Goal: Task Accomplishment & Management: Complete application form

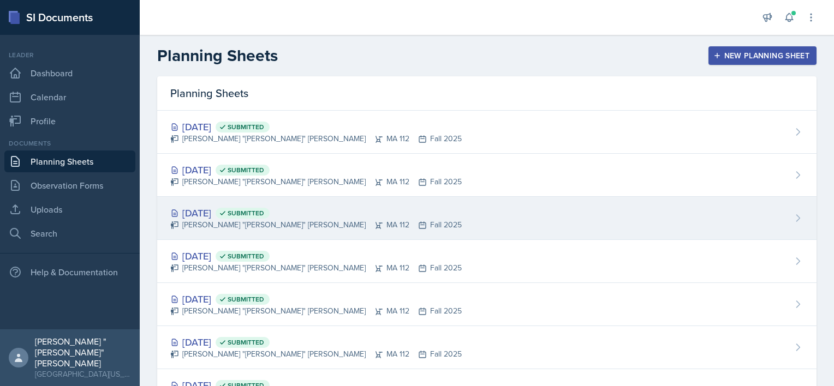
click at [231, 217] on div "[DATE] Submitted" at bounding box center [315, 213] width 291 height 15
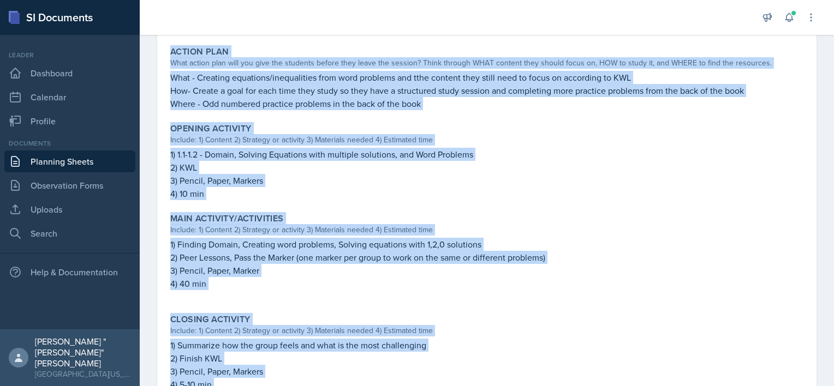
scroll to position [421, 0]
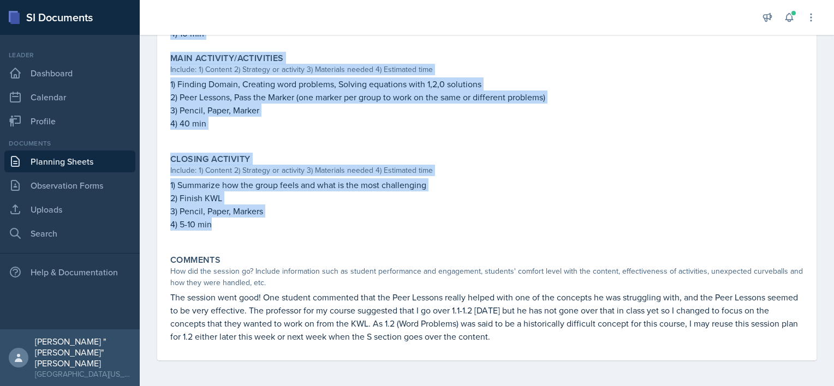
drag, startPoint x: 171, startPoint y: 181, endPoint x: 230, endPoint y: 230, distance: 76.7
click at [230, 230] on div "Session Time 2:00 - 3:00 PM Attendance Did you have student attendance at this …" at bounding box center [486, 39] width 633 height 644
copy div "Loremi dolorsitamet consectet adip elit seddoeiu; Temp inc utlabo et d magnaali…"
click at [257, 231] on p at bounding box center [486, 236] width 633 height 11
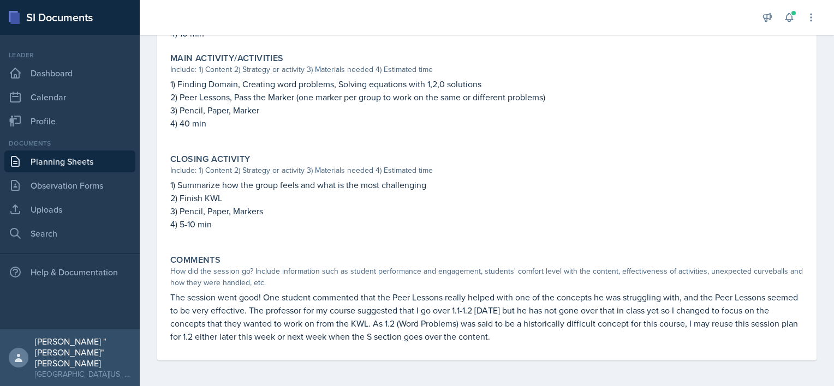
click at [43, 159] on link "Planning Sheets" at bounding box center [69, 162] width 131 height 22
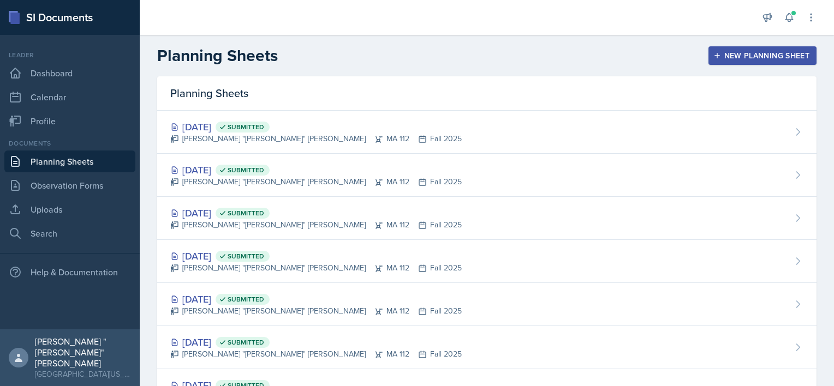
click at [739, 55] on div "New Planning Sheet" at bounding box center [763, 55] width 94 height 9
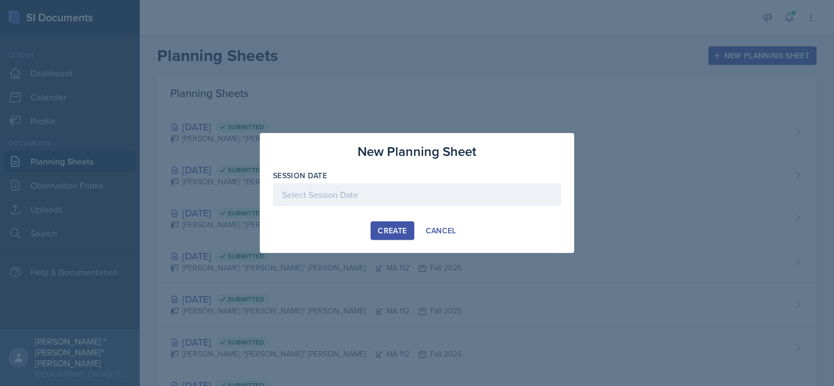
click at [324, 189] on div at bounding box center [417, 194] width 288 height 23
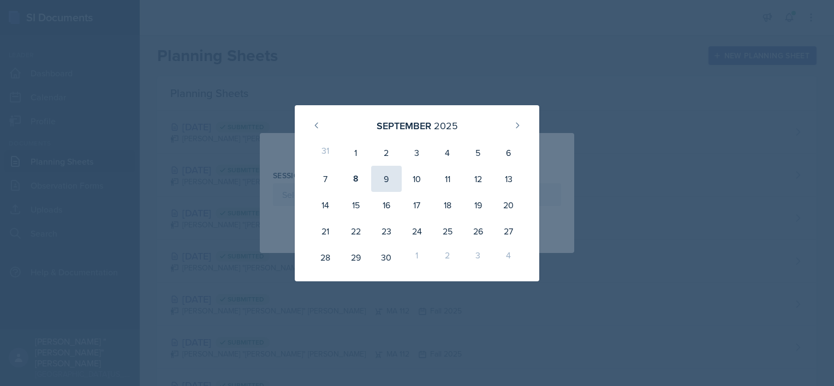
click at [383, 183] on div "9" at bounding box center [386, 179] width 31 height 26
type input "[DATE]"
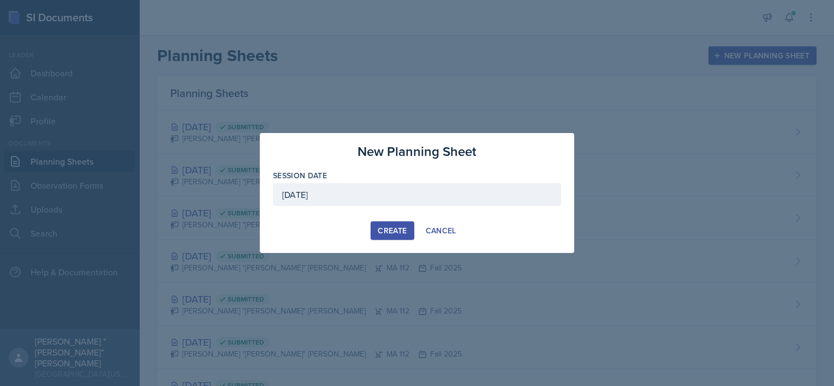
click at [380, 234] on div "Create" at bounding box center [392, 231] width 29 height 9
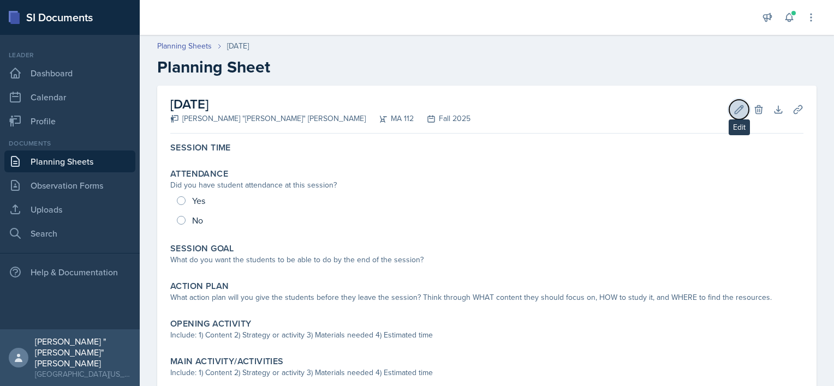
click at [735, 111] on icon at bounding box center [739, 109] width 11 height 11
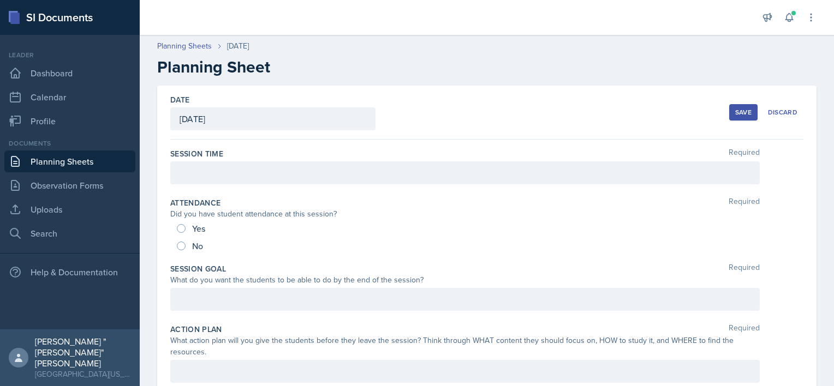
click at [360, 170] on div at bounding box center [464, 173] width 589 height 23
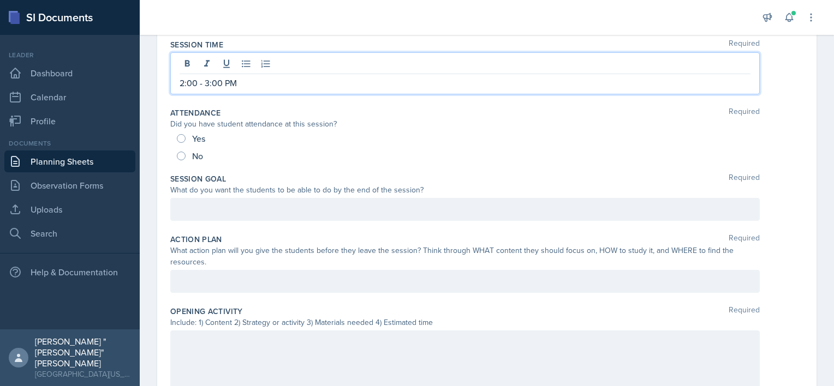
click at [296, 214] on p at bounding box center [465, 209] width 571 height 13
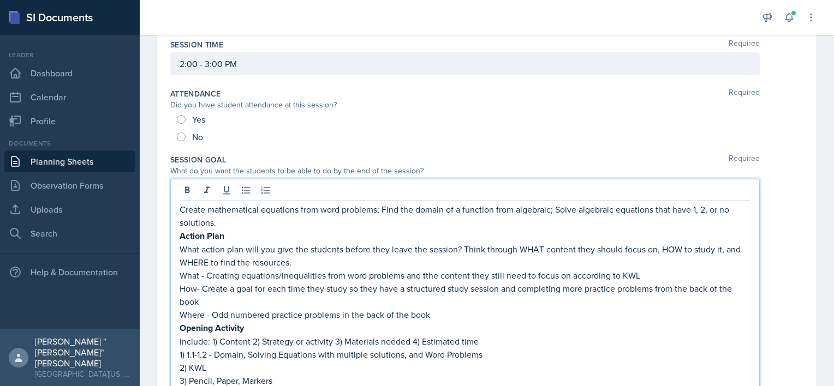
scroll to position [294, 0]
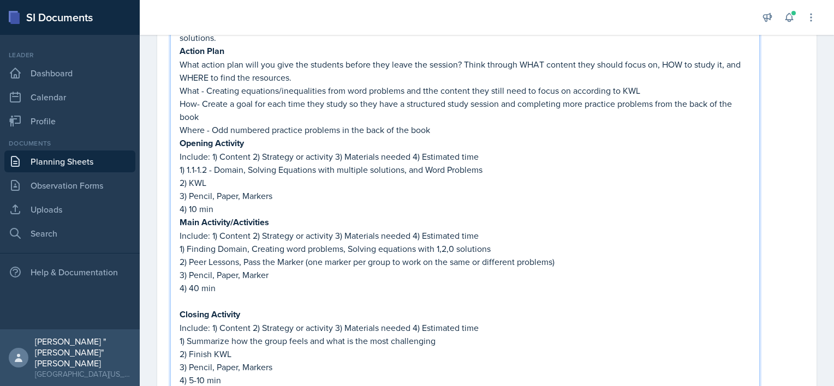
drag, startPoint x: 180, startPoint y: 88, endPoint x: 183, endPoint y: 81, distance: 7.8
click at [182, 84] on p "What - Creating equations/inequalities from word problems and tthe content they…" at bounding box center [465, 90] width 571 height 13
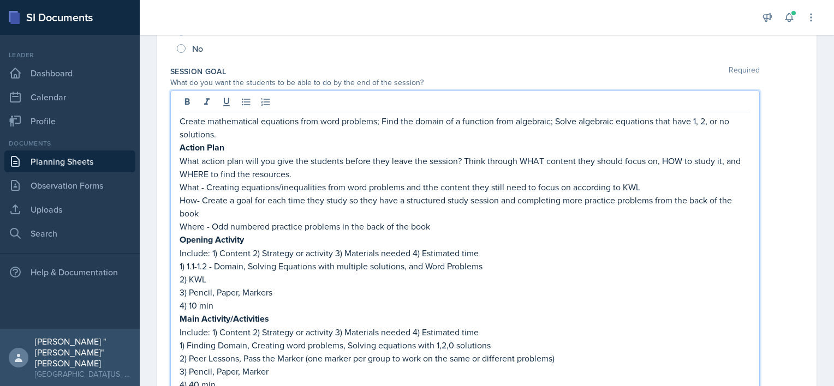
scroll to position [240, 0]
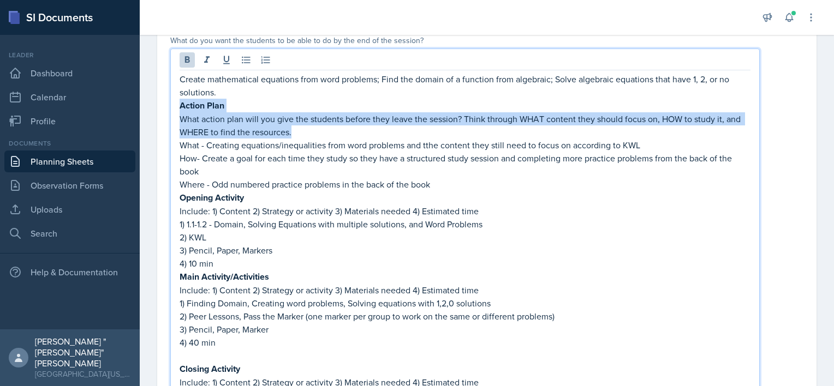
drag, startPoint x: 180, startPoint y: 104, endPoint x: 307, endPoint y: 129, distance: 130.2
click at [307, 129] on div "Create mathematical equations from word problems; Find the domain of a function…" at bounding box center [465, 257] width 571 height 369
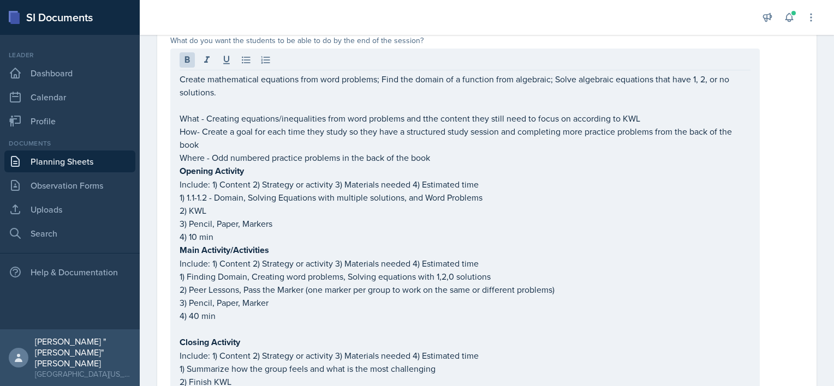
drag, startPoint x: 179, startPoint y: 114, endPoint x: 210, endPoint y: 135, distance: 37.2
click at [210, 135] on div "Create mathematical equations from word problems; Find the domain of a function…" at bounding box center [464, 234] width 589 height 371
drag, startPoint x: 176, startPoint y: 114, endPoint x: 210, endPoint y: 121, distance: 34.6
click at [210, 121] on div "Create mathematical equations from word problems; Find the domain of a function…" at bounding box center [464, 234] width 589 height 371
drag, startPoint x: 177, startPoint y: 117, endPoint x: 331, endPoint y: 138, distance: 154.8
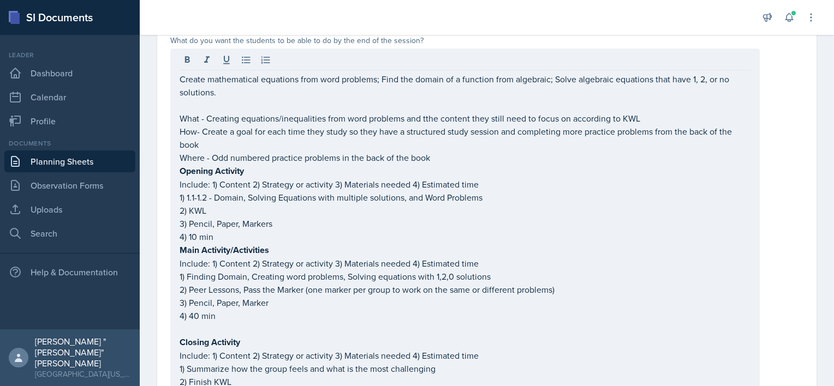
click at [331, 138] on div "Create mathematical equations from word problems; Find the domain of a function…" at bounding box center [464, 234] width 589 height 371
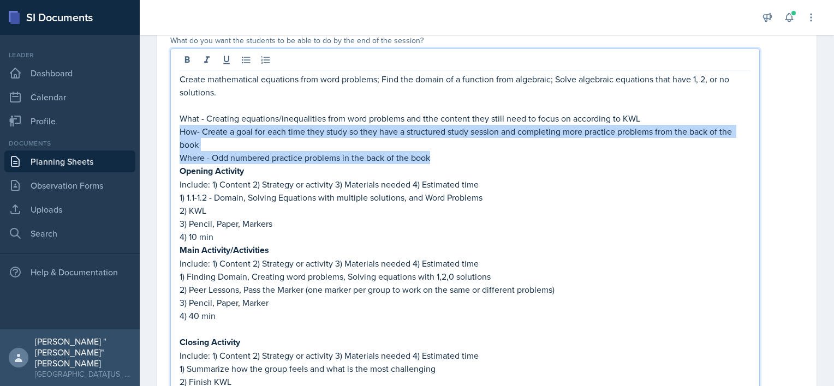
drag, startPoint x: 432, startPoint y: 157, endPoint x: 151, endPoint y: 137, distance: 281.8
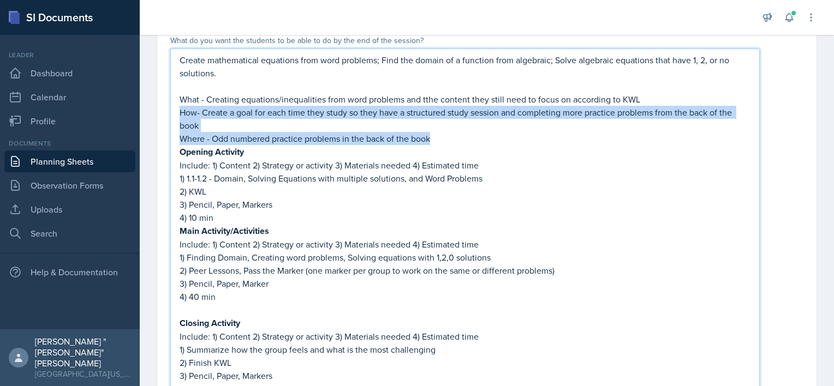
scroll to position [221, 0]
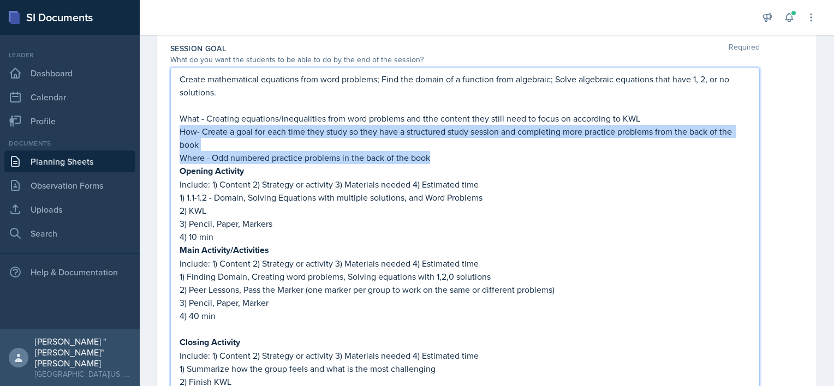
click at [449, 155] on p "Where - Odd numbered practice problems in the back of the book" at bounding box center [465, 157] width 571 height 13
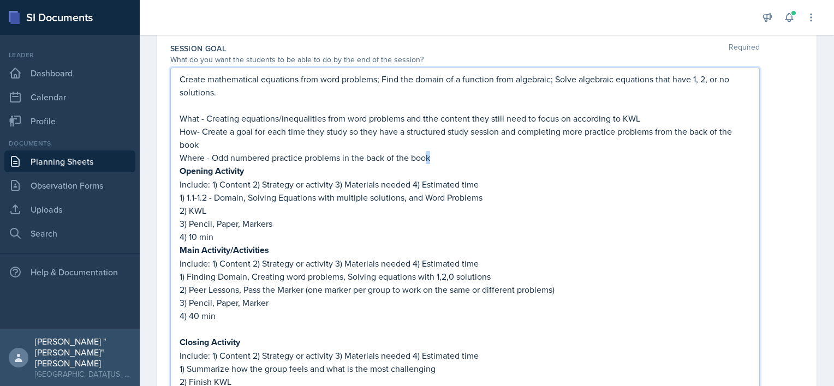
drag, startPoint x: 438, startPoint y: 158, endPoint x: 427, endPoint y: 159, distance: 11.0
click at [427, 159] on p "Where - Odd numbered practice problems in the back of the book" at bounding box center [465, 157] width 571 height 13
drag, startPoint x: 427, startPoint y: 159, endPoint x: 426, endPoint y: 153, distance: 6.8
click at [426, 159] on p "Where - Odd numbered practice problems in the back of the book" at bounding box center [465, 157] width 571 height 13
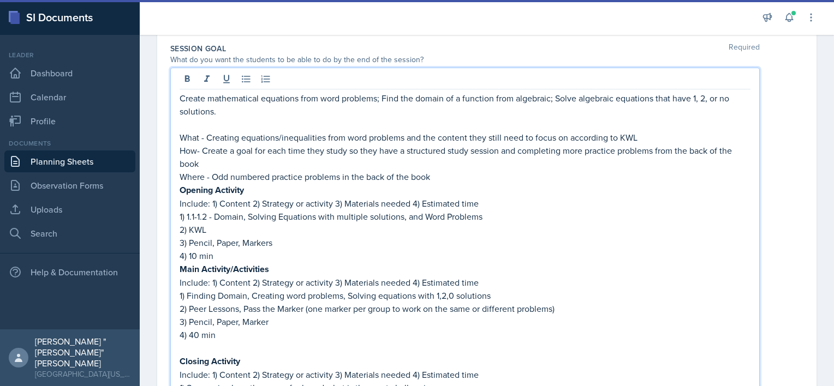
scroll to position [240, 0]
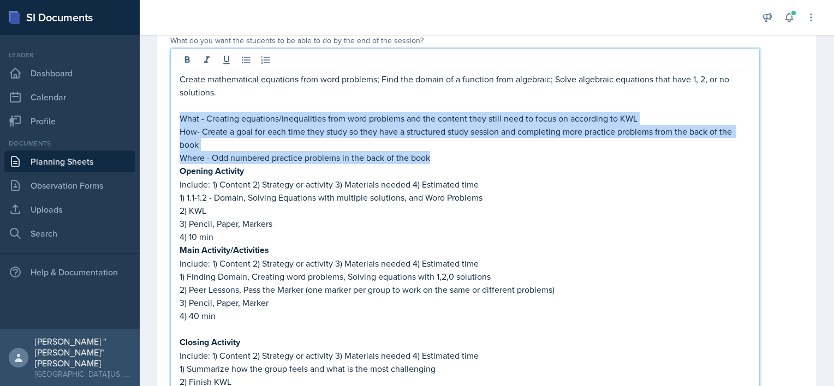
drag, startPoint x: 437, startPoint y: 158, endPoint x: 175, endPoint y: 119, distance: 264.3
click at [175, 119] on div "Create mathematical equations from word problems; Find the domain of a function…" at bounding box center [464, 234] width 589 height 371
copy div "What - Creating equations/inequalities from word problems and the content they …"
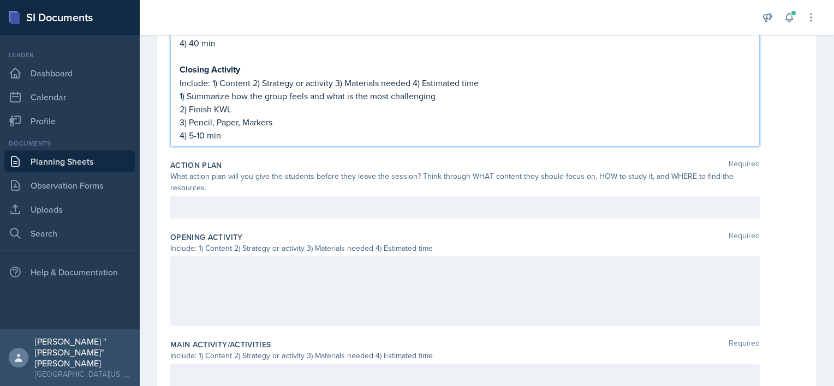
click at [288, 189] on div "What action plan will you give the students before they leave the session? Thin…" at bounding box center [464, 182] width 589 height 23
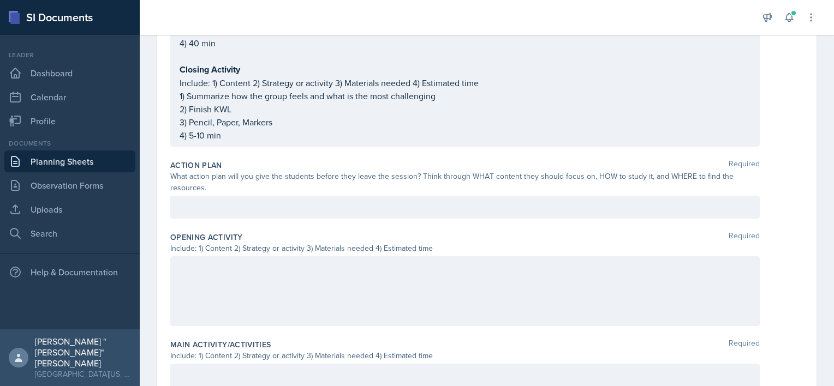
click at [279, 204] on div at bounding box center [464, 207] width 589 height 23
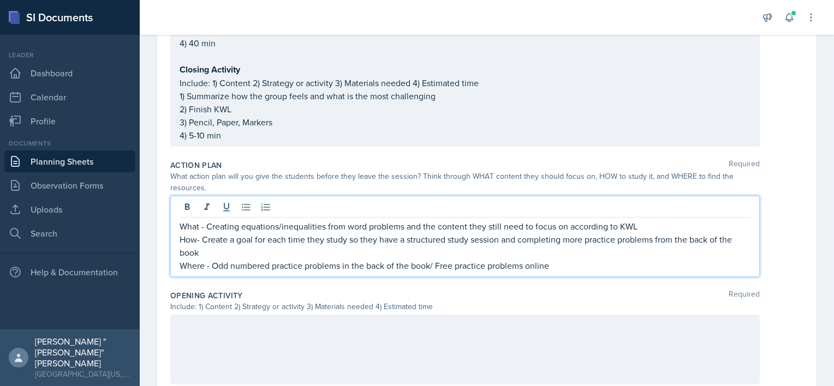
click at [277, 341] on div at bounding box center [464, 350] width 589 height 70
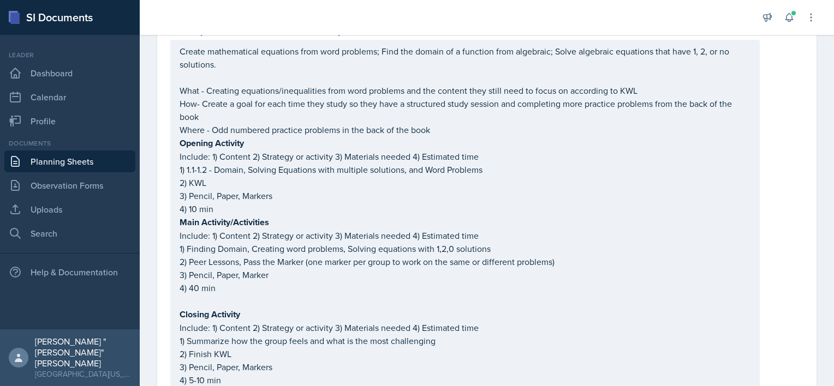
scroll to position [185, 0]
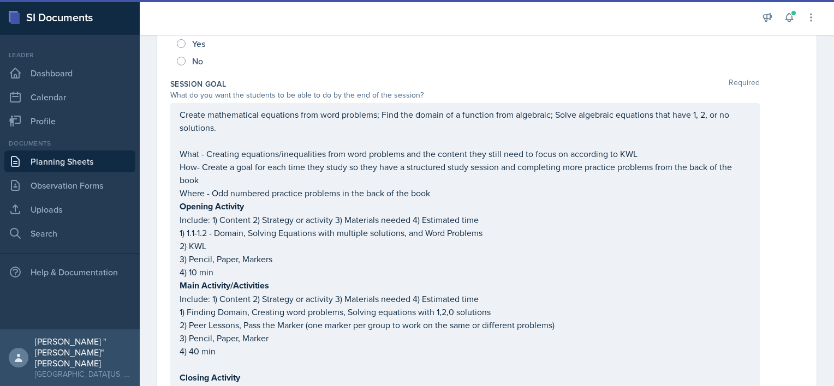
drag, startPoint x: 179, startPoint y: 154, endPoint x: 327, endPoint y: 174, distance: 149.8
click at [327, 174] on div "Create mathematical equations from word problems; Find the domain of a function…" at bounding box center [464, 279] width 589 height 352
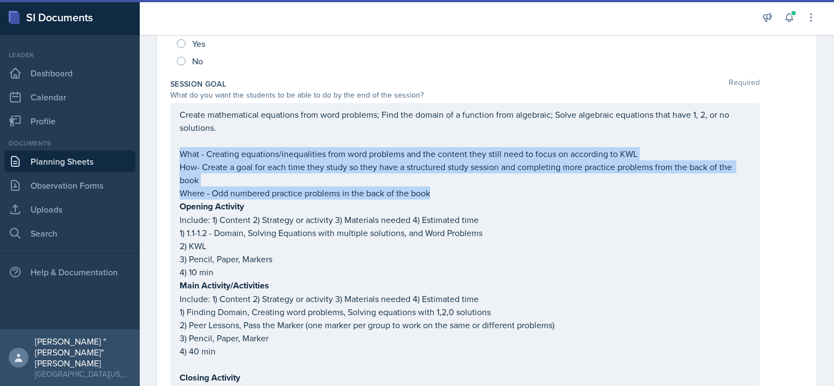
scroll to position [204, 0]
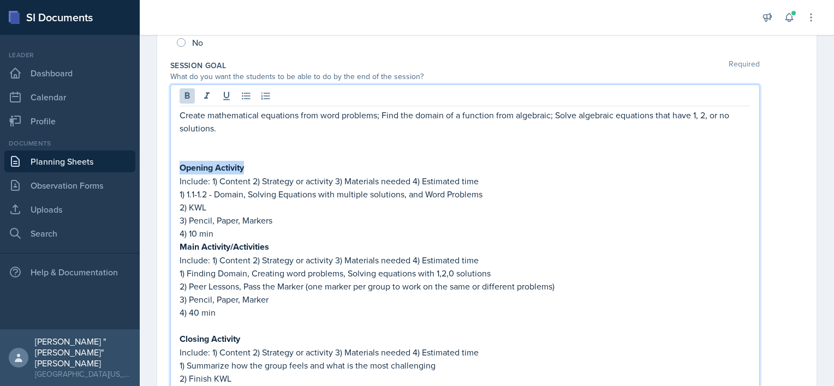
drag, startPoint x: 253, startPoint y: 164, endPoint x: 164, endPoint y: 166, distance: 88.4
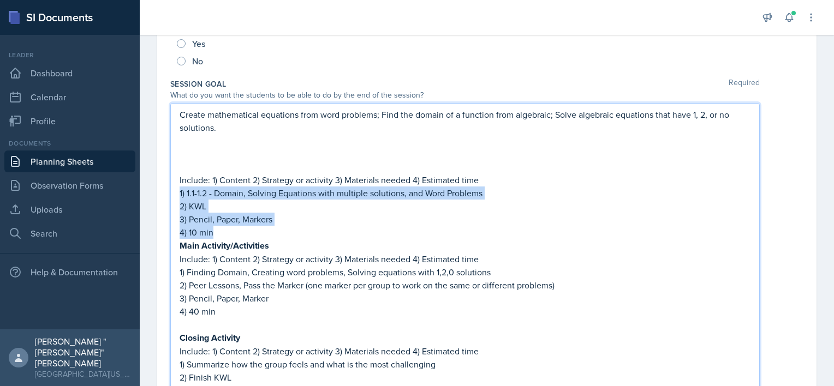
drag, startPoint x: 179, startPoint y: 189, endPoint x: 222, endPoint y: 233, distance: 61.4
click at [222, 233] on div "Create mathematical equations from word problems; Find the domain of a function…" at bounding box center [465, 259] width 571 height 302
copy div "1) 1.1-1.2 - Domain, Solving Equations with multiple solutions, and Word Proble…"
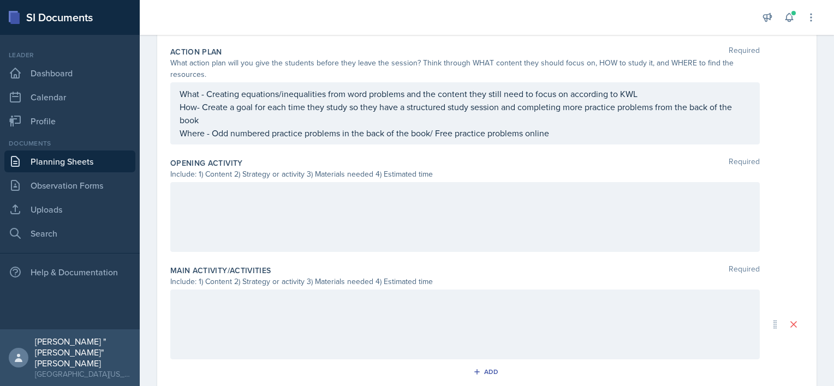
click at [226, 203] on div at bounding box center [464, 217] width 589 height 70
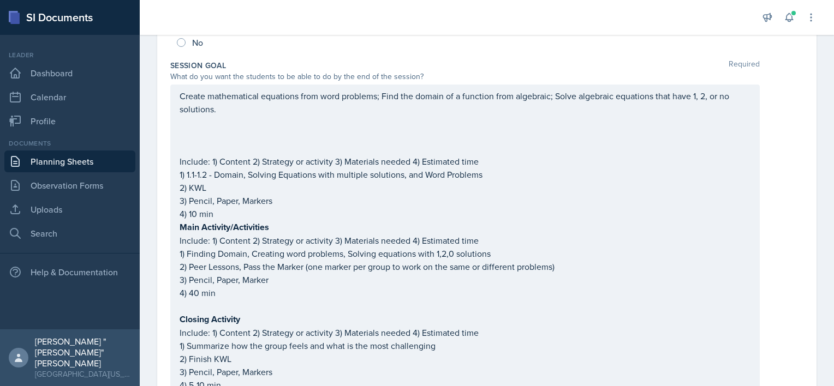
scroll to position [223, 0]
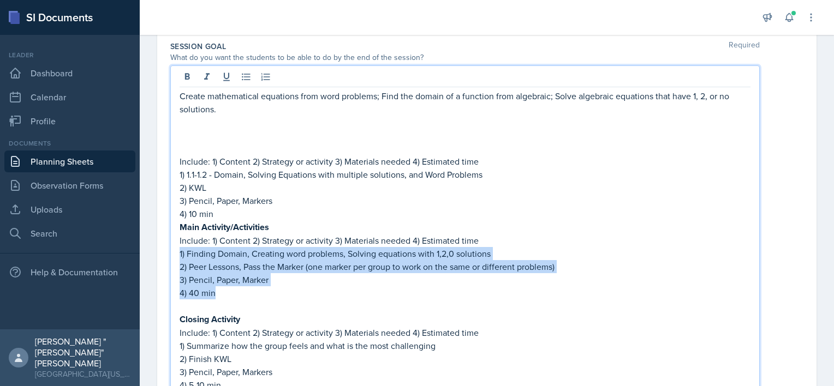
drag, startPoint x: 181, startPoint y: 249, endPoint x: 253, endPoint y: 287, distance: 82.0
click at [253, 287] on div "Create mathematical equations from word problems; Find the domain of a function…" at bounding box center [465, 241] width 571 height 302
copy div "1) Finding Domain, Creating word problems, Solving equations with 1,2,0 solutio…"
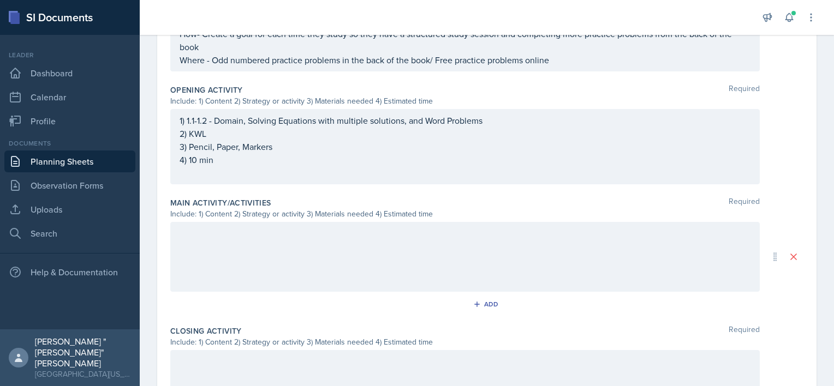
click at [259, 242] on div at bounding box center [464, 257] width 589 height 70
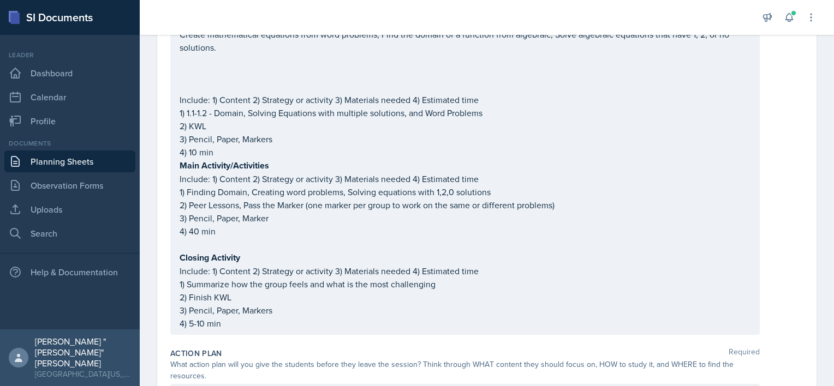
scroll to position [331, 0]
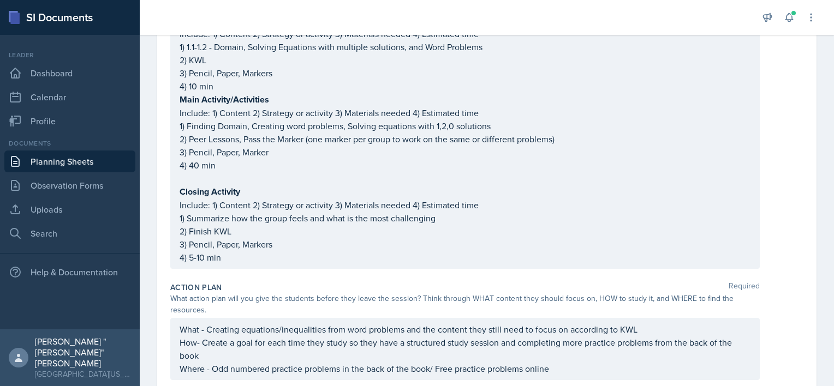
drag, startPoint x: 179, startPoint y: 214, endPoint x: 227, endPoint y: 251, distance: 60.3
click at [213, 242] on div "Create mathematical equations from word problems; Find the domain of a function…" at bounding box center [464, 113] width 589 height 312
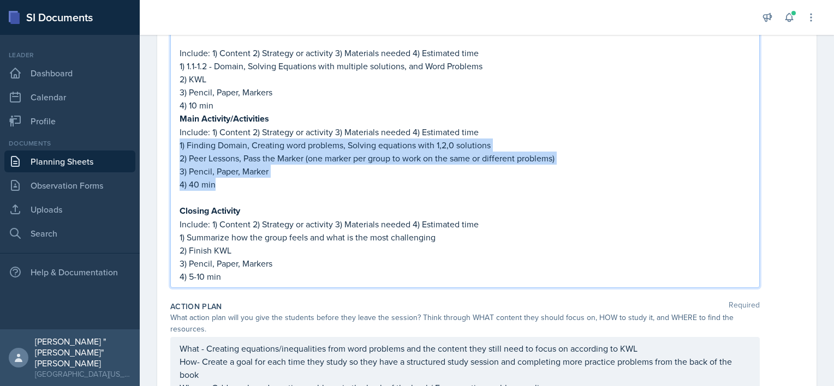
scroll to position [350, 0]
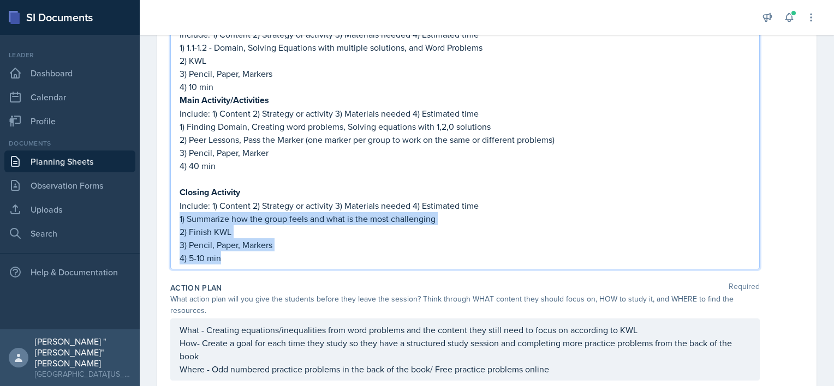
drag, startPoint x: 230, startPoint y: 257, endPoint x: 175, endPoint y: 217, distance: 68.0
click at [175, 217] on div "Create mathematical equations from word problems; Find the domain of a function…" at bounding box center [464, 103] width 589 height 331
copy div "1) Summarize how the group feels and what is the most challenging 2) Finish KWL…"
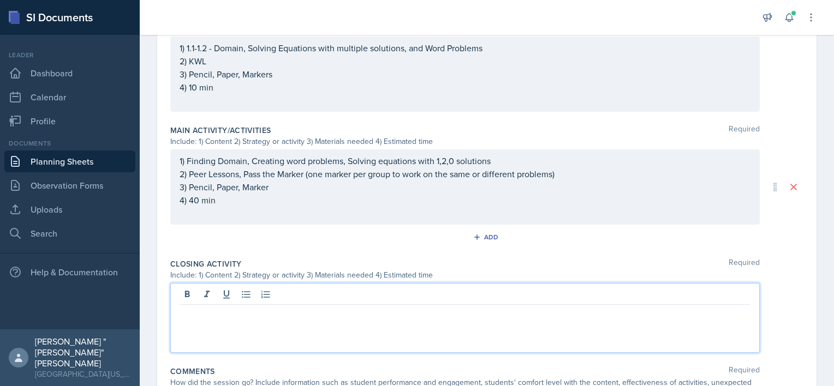
scroll to position [732, 0]
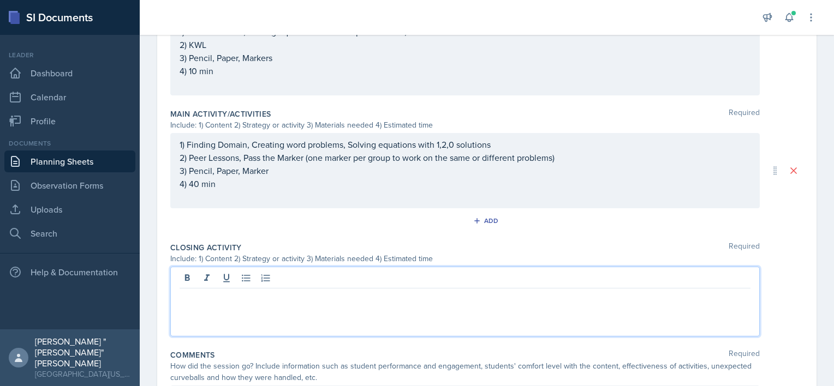
click at [264, 296] on p at bounding box center [465, 297] width 571 height 13
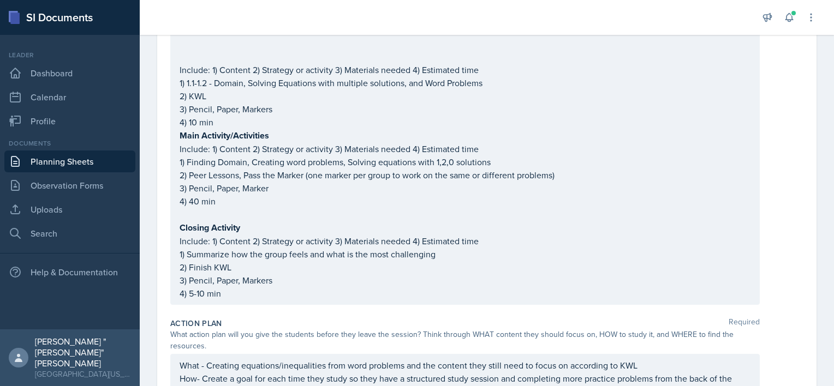
scroll to position [314, 0]
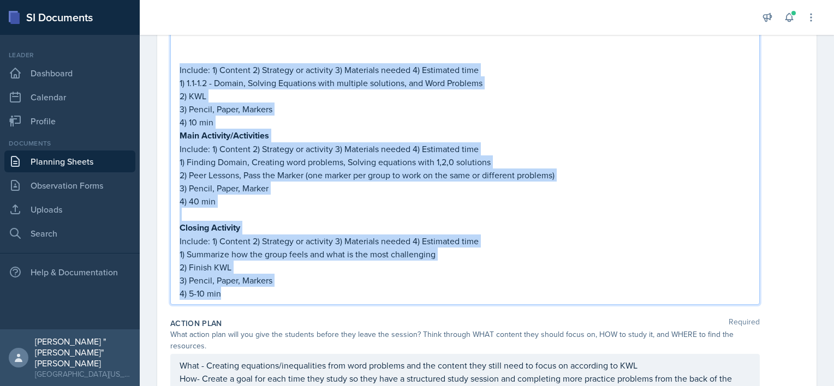
drag, startPoint x: 258, startPoint y: 289, endPoint x: 165, endPoint y: 72, distance: 235.5
click at [176, 69] on div "Create mathematical equations from word problems; Find the domain of a function…" at bounding box center [464, 139] width 589 height 331
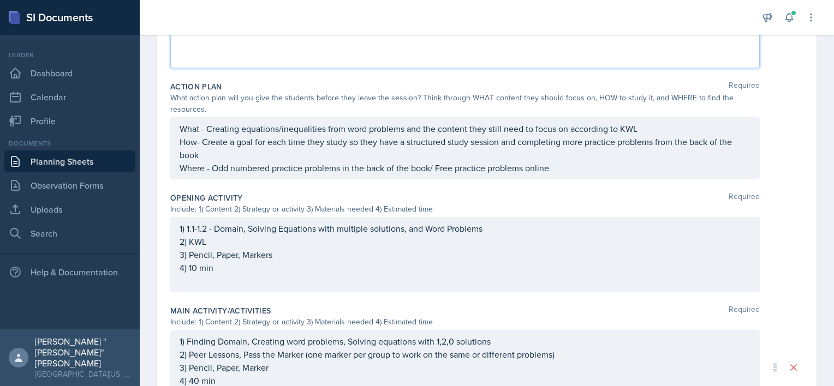
scroll to position [151, 0]
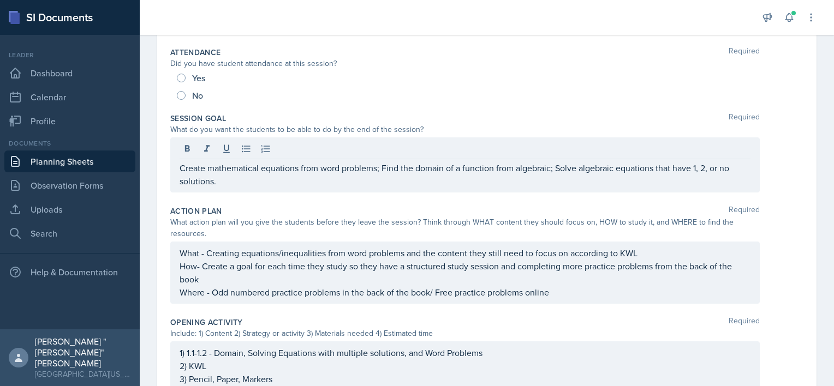
click at [290, 201] on div "Action Plan Required What action plan will you give the students before they le…" at bounding box center [486, 256] width 633 height 111
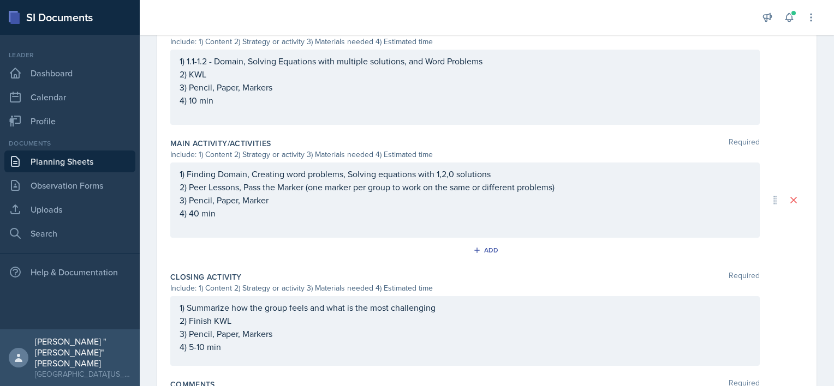
click at [223, 115] on p at bounding box center [465, 113] width 571 height 13
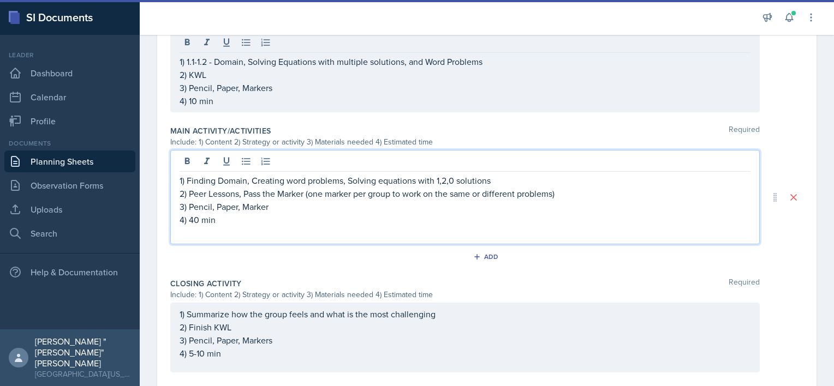
click at [203, 212] on div "1) Finding Domain, Creating word problems, Solving equations with 1,2,0 solutio…" at bounding box center [465, 206] width 571 height 65
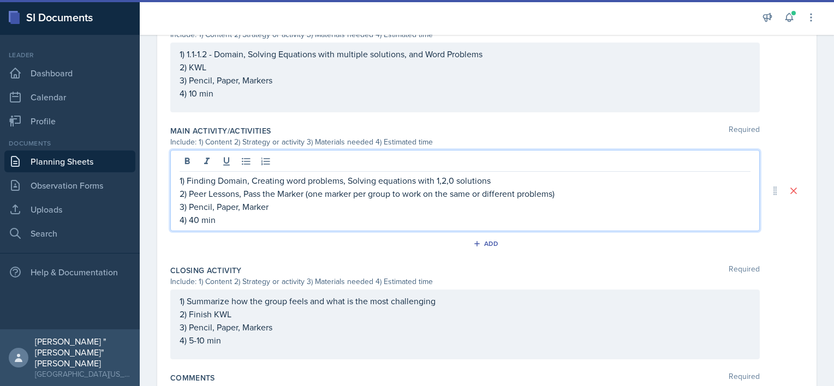
click at [209, 350] on div "1) Summarize how the group feels and what is the most challenging 2) Finish KWL…" at bounding box center [464, 325] width 589 height 70
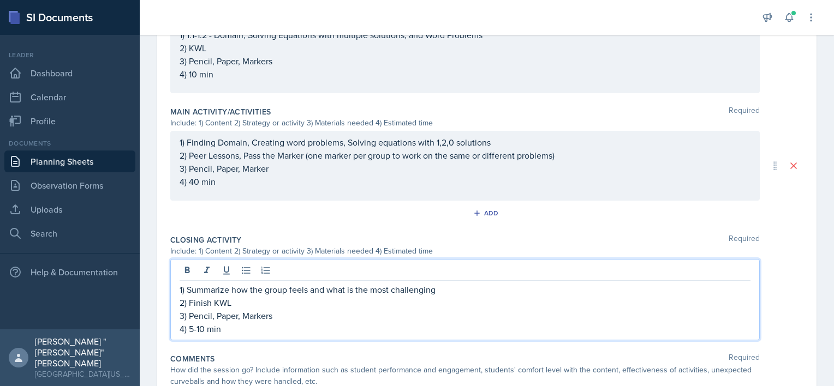
scroll to position [517, 0]
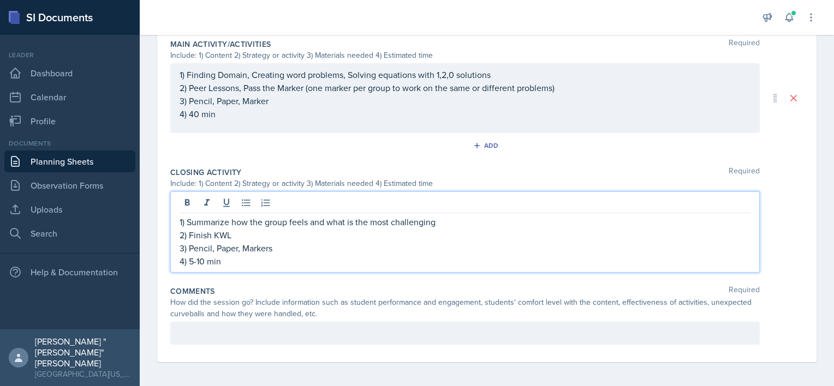
click at [239, 286] on div "Comments Required" at bounding box center [486, 291] width 633 height 11
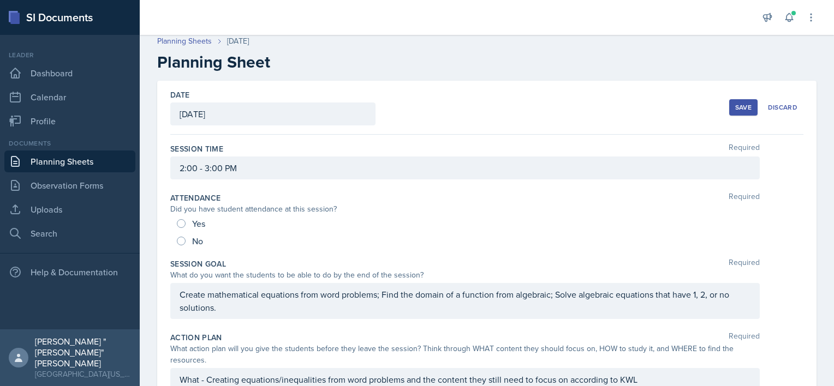
scroll to position [0, 0]
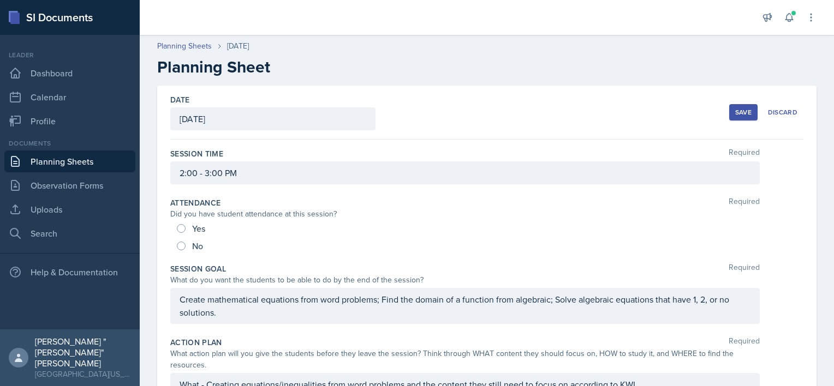
click at [735, 108] on div "Save" at bounding box center [743, 112] width 16 height 9
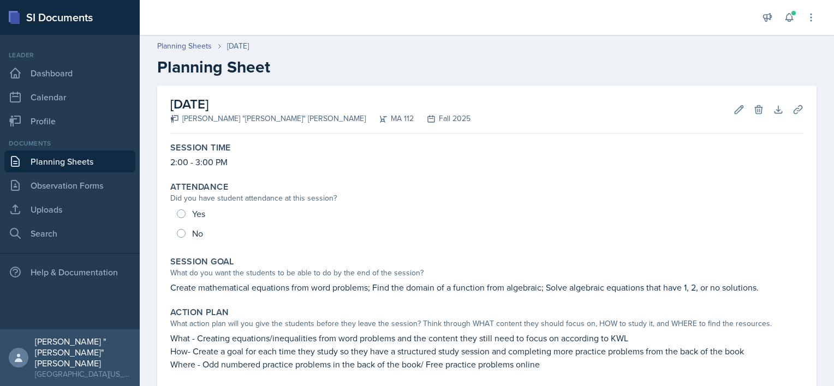
click at [46, 162] on link "Planning Sheets" at bounding box center [69, 162] width 131 height 22
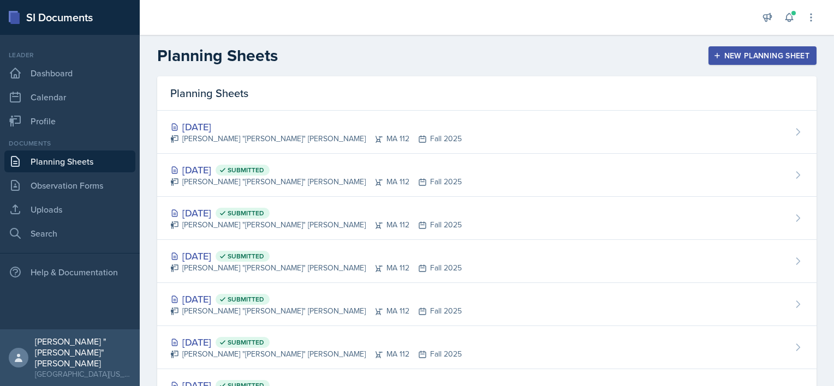
click at [772, 47] on button "New Planning Sheet" at bounding box center [762, 55] width 108 height 19
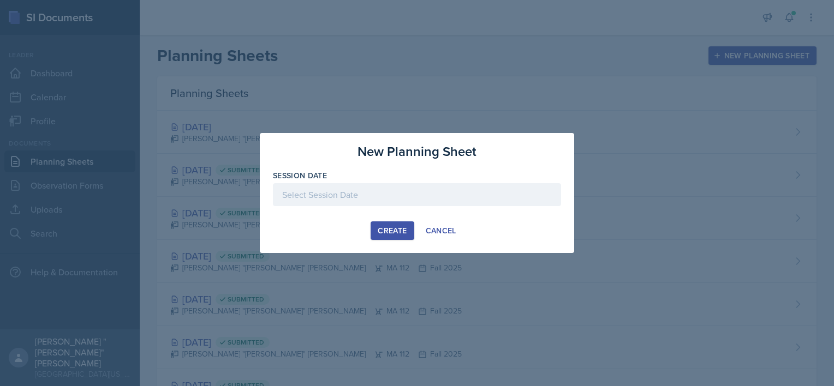
click at [392, 205] on div at bounding box center [417, 194] width 288 height 23
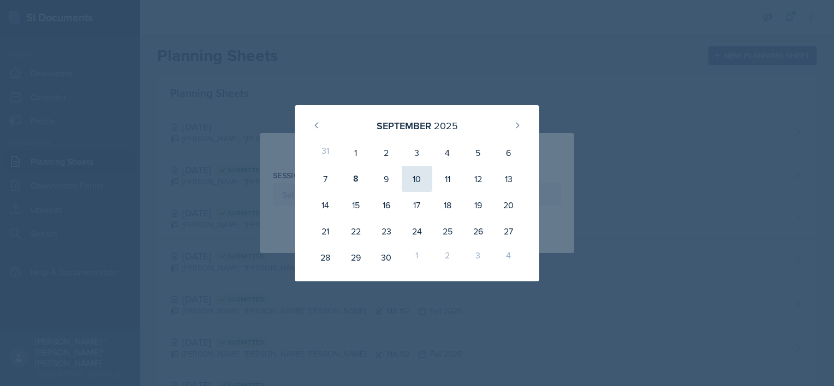
click at [409, 178] on div "10" at bounding box center [417, 179] width 31 height 26
type input "[DATE]"
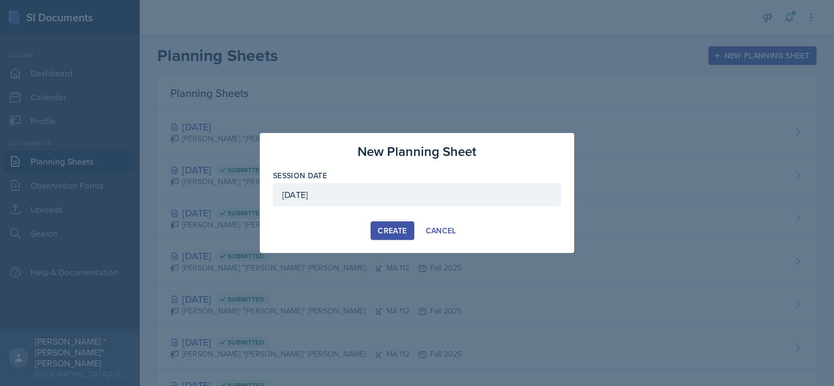
click at [389, 232] on div "Create" at bounding box center [392, 231] width 29 height 9
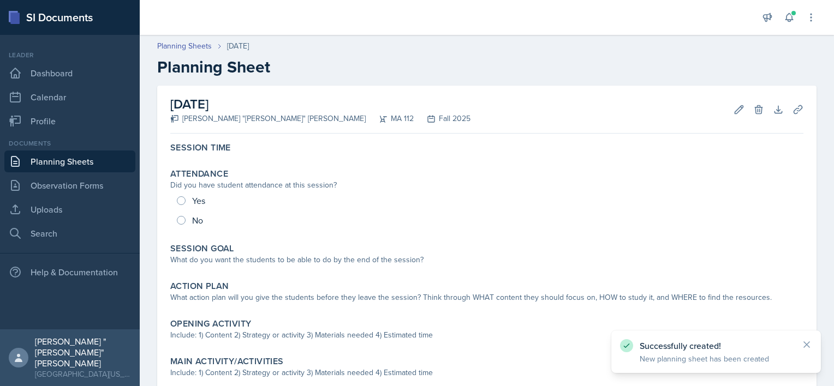
click at [120, 158] on link "Planning Sheets" at bounding box center [69, 162] width 131 height 22
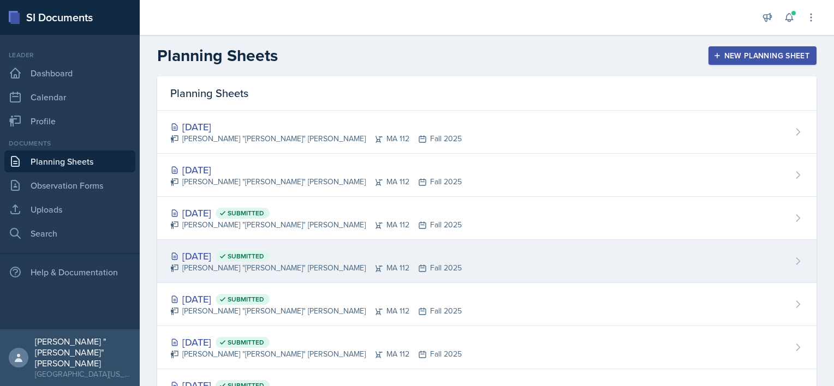
click at [230, 266] on div "[PERSON_NAME] "[PERSON_NAME]" [PERSON_NAME] MA 112 Fall 2025" at bounding box center [315, 268] width 291 height 11
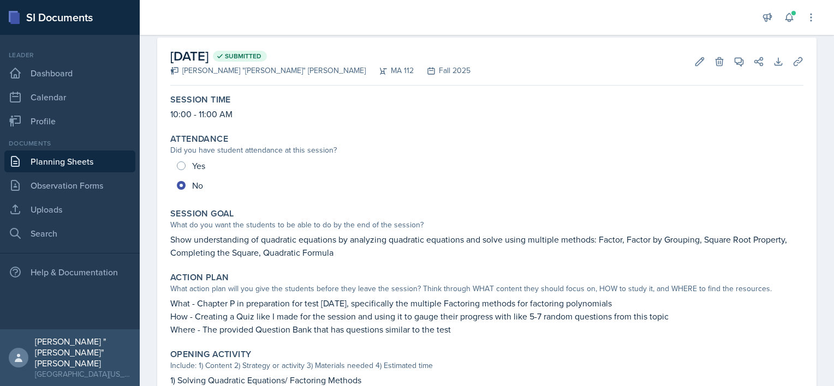
scroll to position [55, 0]
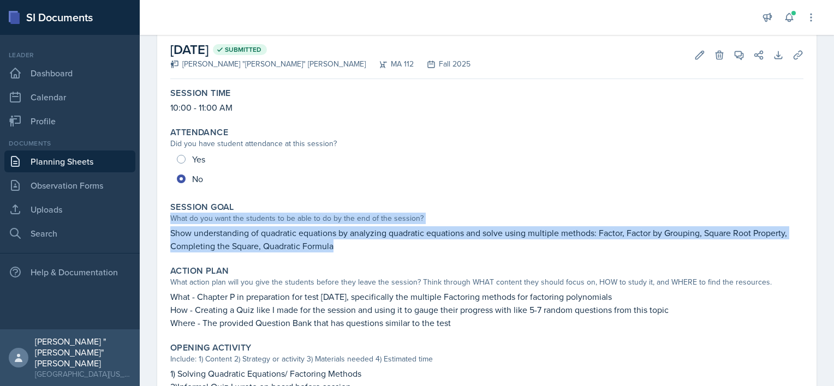
drag, startPoint x: 337, startPoint y: 242, endPoint x: 153, endPoint y: 224, distance: 185.4
click at [153, 224] on div "[DATE] Submitted [PERSON_NAME] "[PERSON_NAME]" [PERSON_NAME] MA 112 Fall 2025 E…" at bounding box center [487, 381] width 694 height 701
drag, startPoint x: 153, startPoint y: 224, endPoint x: 181, endPoint y: 237, distance: 31.3
click at [181, 237] on p "Show understanding of quadratic equations by analyzing quadratic equations and …" at bounding box center [486, 240] width 633 height 26
click at [345, 255] on div "Session Goal What do you want the students to be able to do by the end of the s…" at bounding box center [487, 227] width 642 height 59
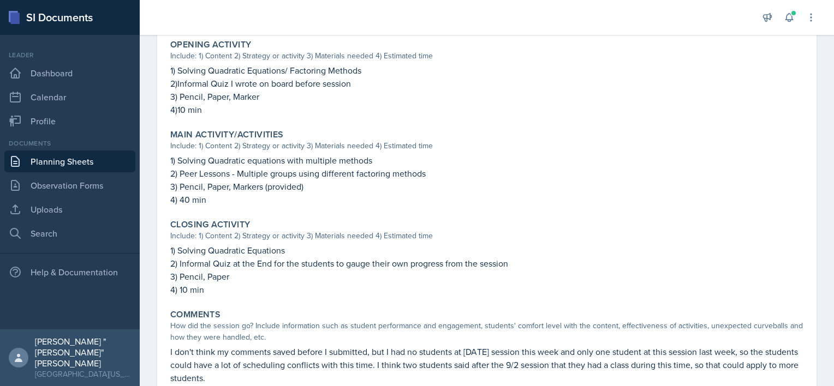
scroll to position [400, 0]
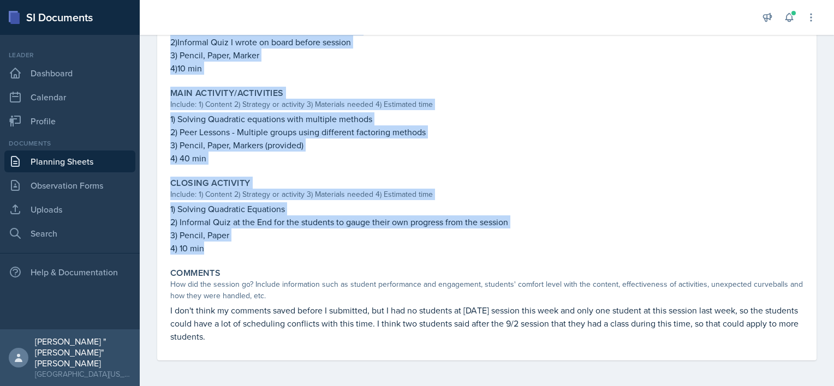
drag, startPoint x: 166, startPoint y: 230, endPoint x: 236, endPoint y: 252, distance: 73.4
click at [236, 252] on div "Session Time 10:00 - 11:00 AM Attendance Did you have student attendance at thi…" at bounding box center [486, 50] width 633 height 622
copy div "Show understanding of quadratic equations by analyzing quadratic equations and …"
click at [231, 251] on p "4) 10 min" at bounding box center [486, 248] width 633 height 13
click at [78, 165] on link "Planning Sheets" at bounding box center [69, 162] width 131 height 22
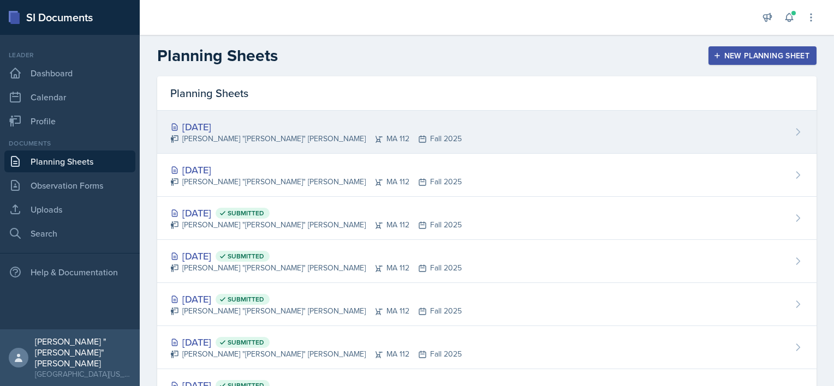
click at [321, 124] on div "[DATE]" at bounding box center [315, 127] width 291 height 15
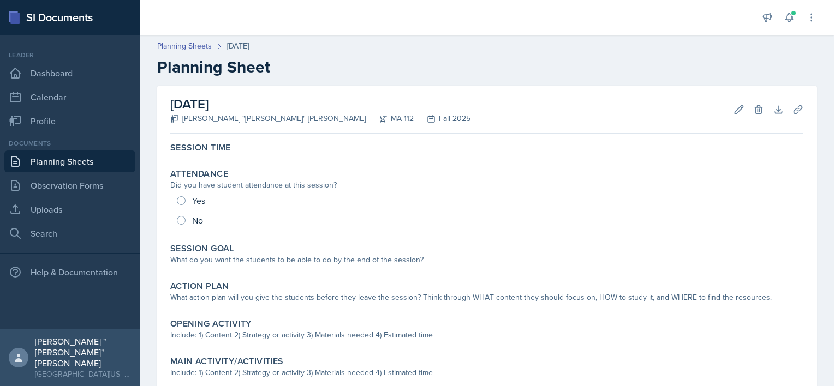
click at [49, 153] on link "Planning Sheets" at bounding box center [69, 162] width 131 height 22
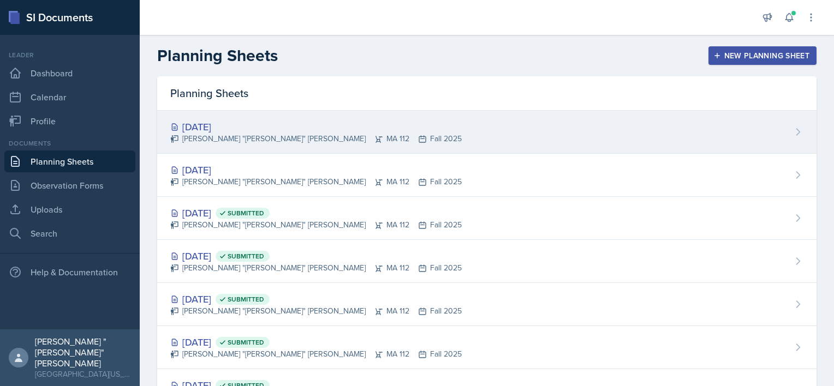
click at [248, 122] on div "[DATE]" at bounding box center [315, 127] width 291 height 15
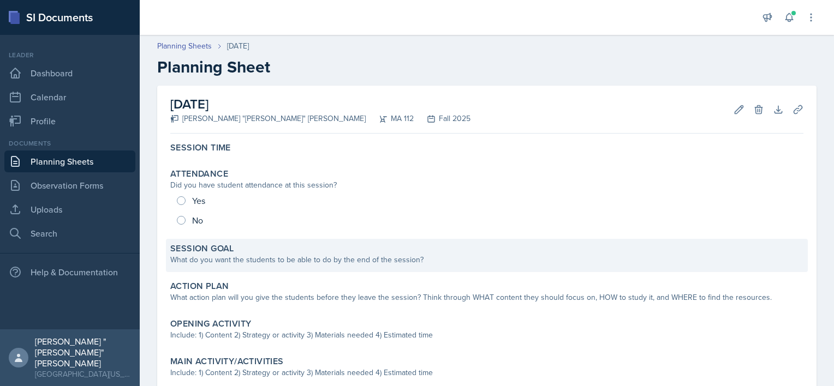
scroll to position [55, 0]
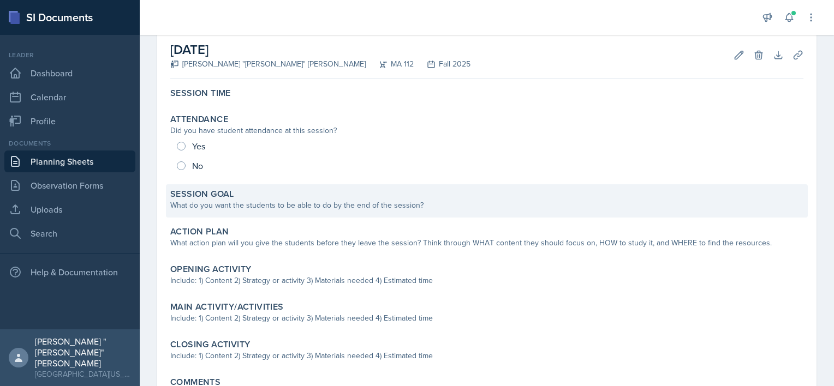
click at [255, 194] on div "Session Goal" at bounding box center [486, 194] width 633 height 11
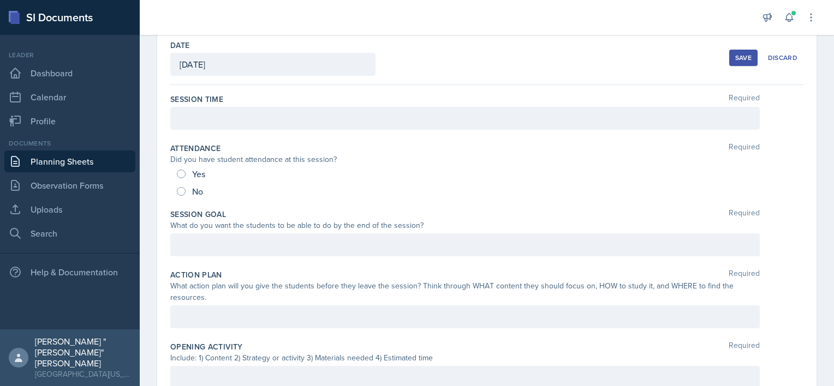
scroll to position [50, 0]
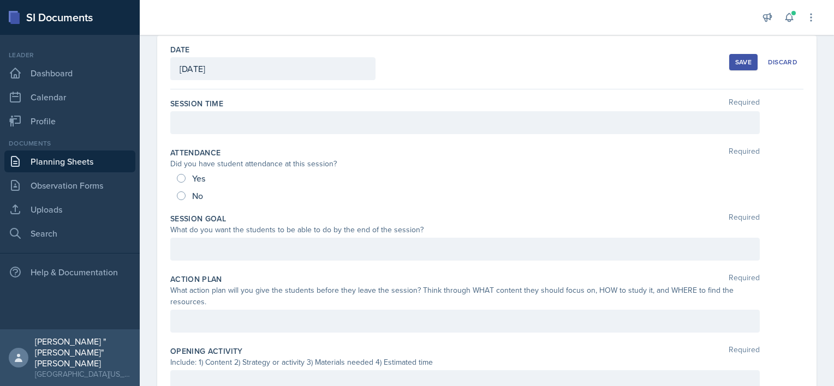
click at [213, 112] on div at bounding box center [464, 122] width 589 height 23
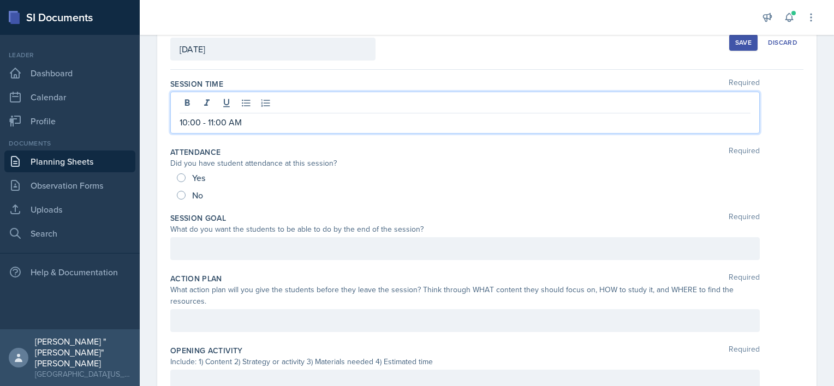
click at [231, 247] on div at bounding box center [464, 248] width 589 height 23
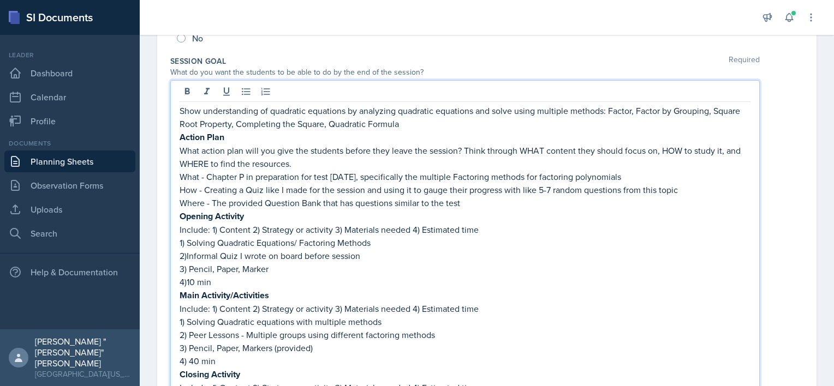
scroll to position [159, 0]
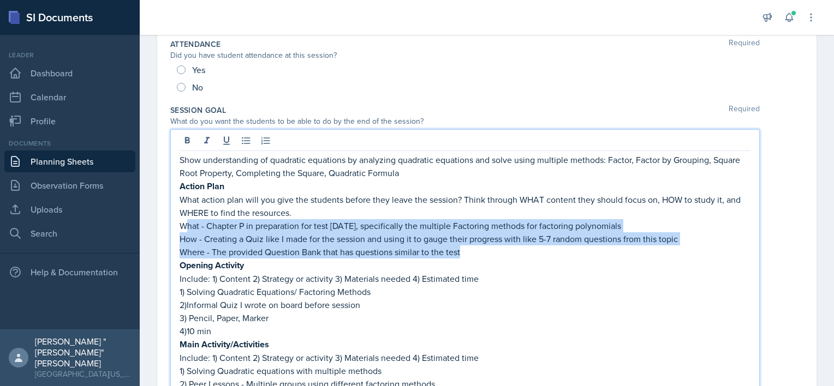
drag, startPoint x: 184, startPoint y: 223, endPoint x: 535, endPoint y: 251, distance: 351.6
click at [535, 251] on div "Show understanding of quadratic equations by analyzing quadratic equations and …" at bounding box center [465, 324] width 571 height 343
click at [535, 251] on p "Where - The provided Question Bank that has questions similar to the test" at bounding box center [465, 252] width 571 height 13
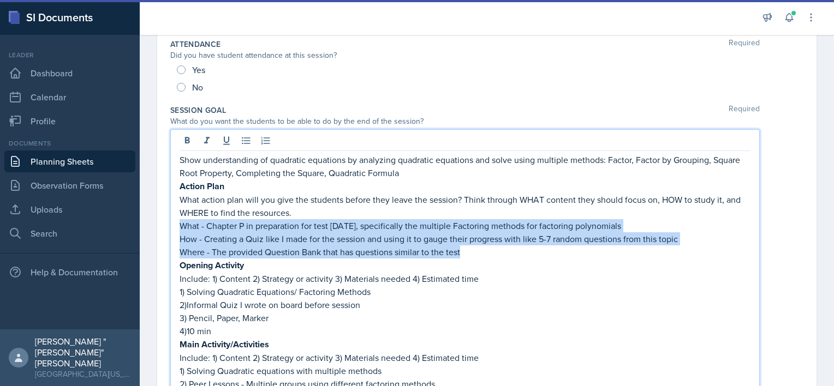
drag, startPoint x: 527, startPoint y: 254, endPoint x: 170, endPoint y: 228, distance: 358.5
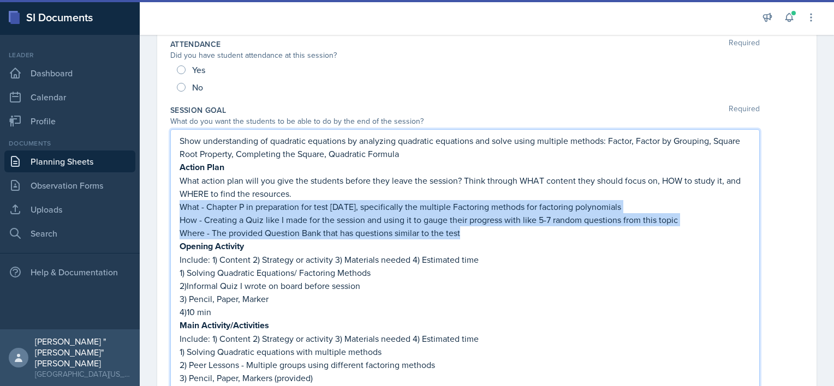
scroll to position [140, 0]
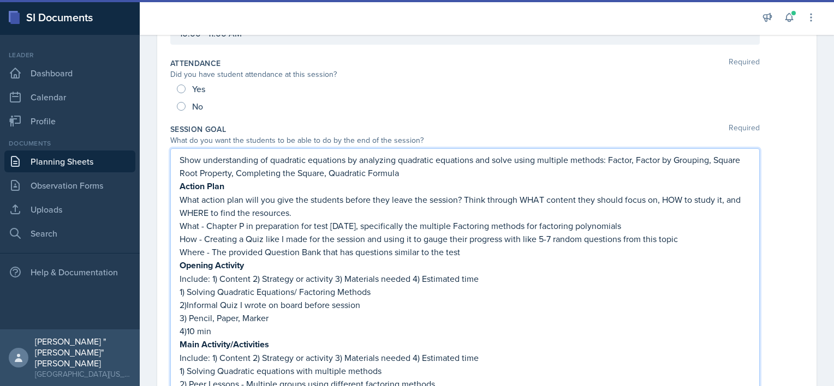
click at [218, 326] on p "4)10 min" at bounding box center [465, 331] width 571 height 13
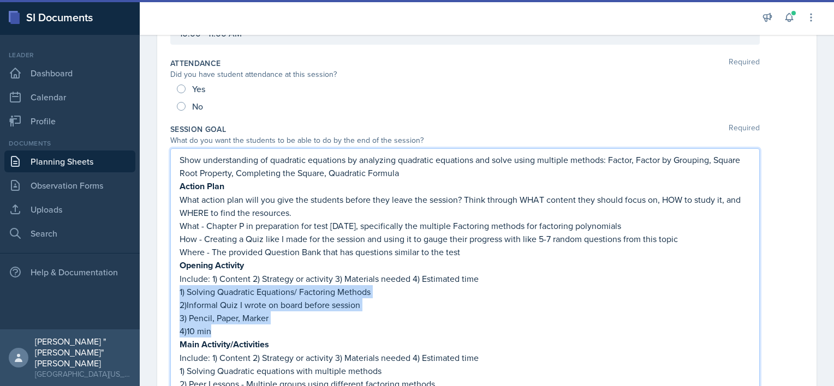
drag, startPoint x: 218, startPoint y: 329, endPoint x: 177, endPoint y: 290, distance: 57.1
click at [177, 290] on div "Show understanding of quadratic equations by analyzing quadratic equations and …" at bounding box center [464, 324] width 589 height 353
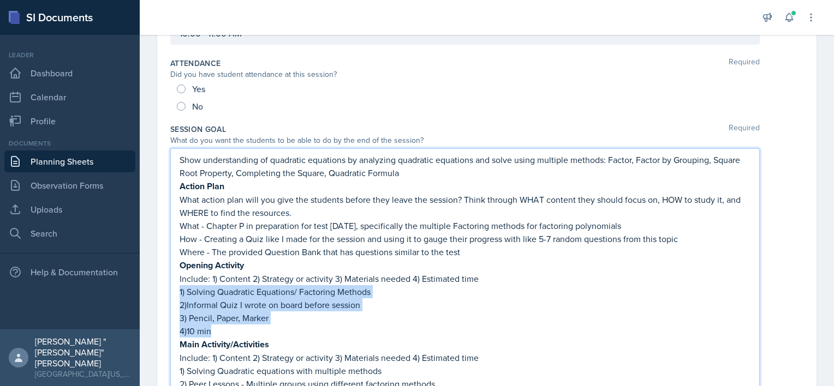
copy div "1) Solving Quadratic Equations/ Factoring Methods 2)Informal Quiz I wrote on bo…"
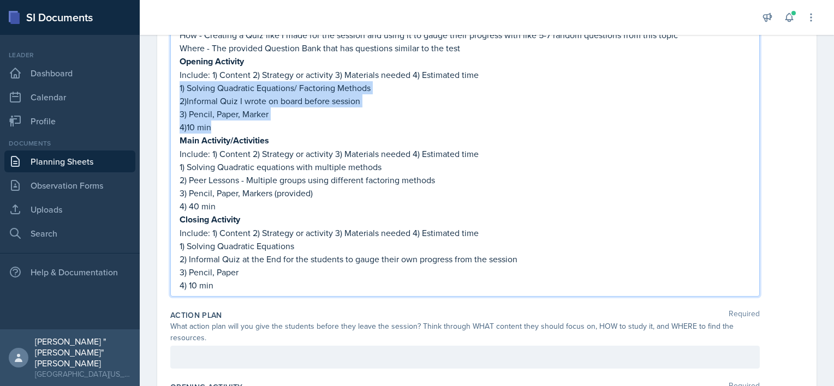
scroll to position [467, 0]
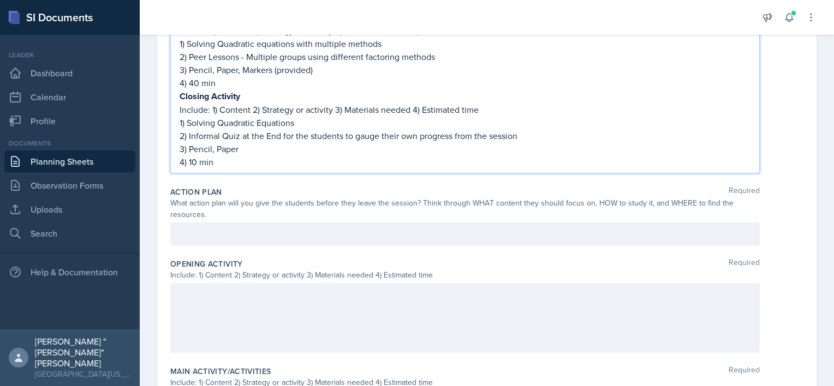
click at [225, 290] on div at bounding box center [464, 318] width 589 height 70
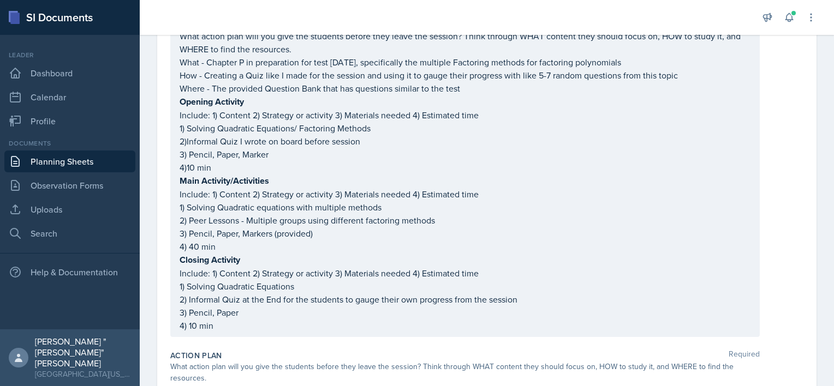
scroll to position [323, 0]
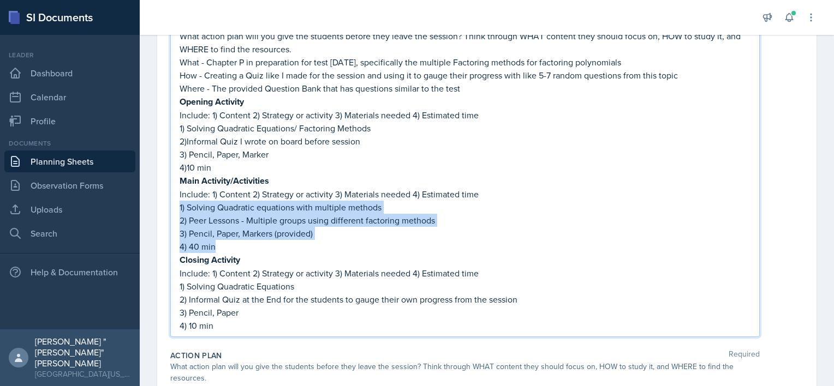
drag, startPoint x: 224, startPoint y: 245, endPoint x: 177, endPoint y: 202, distance: 63.4
click at [177, 202] on div "Show understanding of quadratic equations by analyzing quadratic equations and …" at bounding box center [464, 152] width 589 height 372
copy div "1) Solving Quadratic equations with multiple methods 2) Peer Lessons - Multiple…"
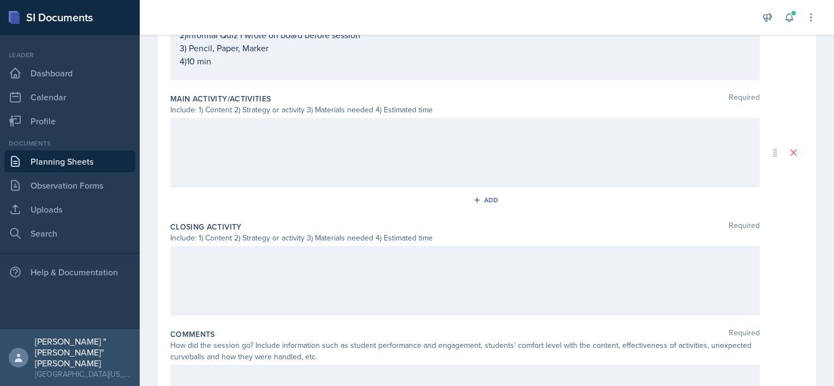
click at [193, 146] on div at bounding box center [464, 153] width 589 height 70
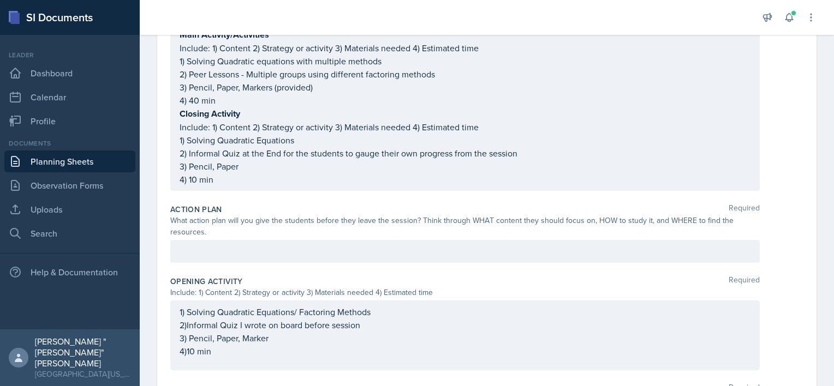
scroll to position [432, 0]
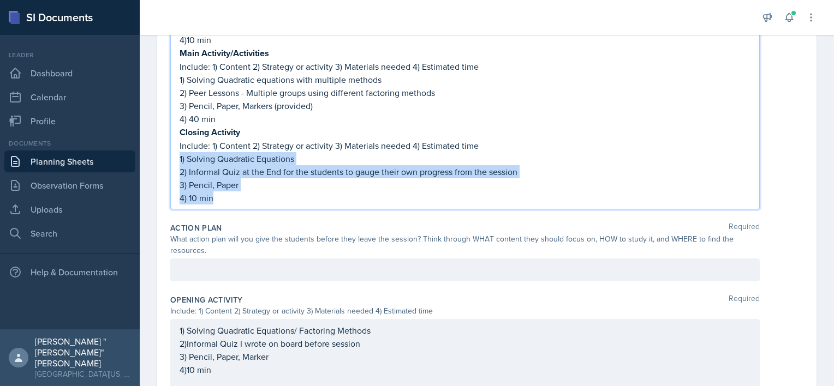
drag, startPoint x: 227, startPoint y: 199, endPoint x: 163, endPoint y: 153, distance: 78.2
click at [169, 153] on div "Date [DATE] [DATE] 31 1 2 3 4 5 6 7 8 9 10 11 12 13 14 15 16 17 18 19 20 21 22 …" at bounding box center [486, 187] width 659 height 1104
copy div "1) Solving Quadratic Equations 2) Informal Quiz at the End for the students to …"
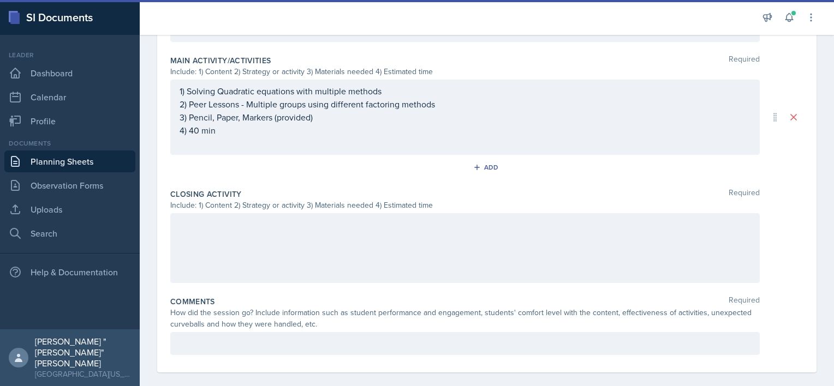
scroll to position [787, 0]
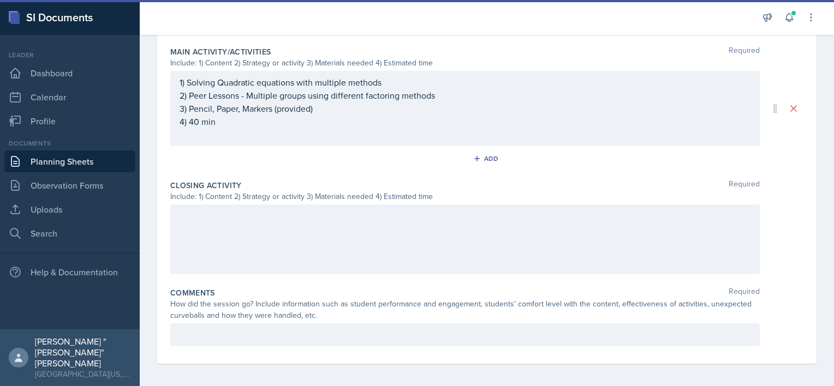
click at [240, 235] on div at bounding box center [464, 240] width 589 height 70
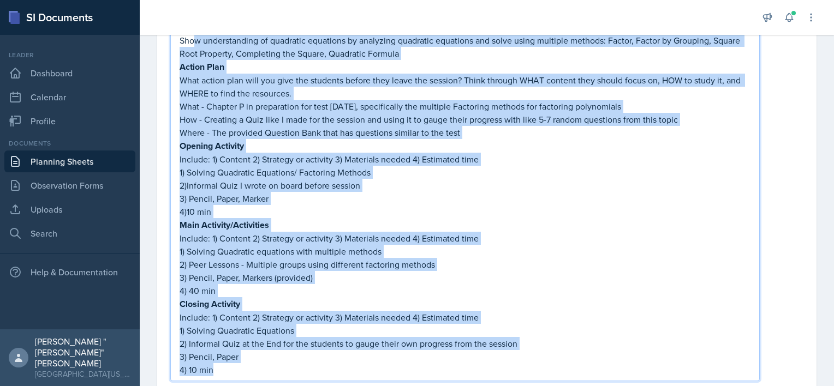
scroll to position [202, 0]
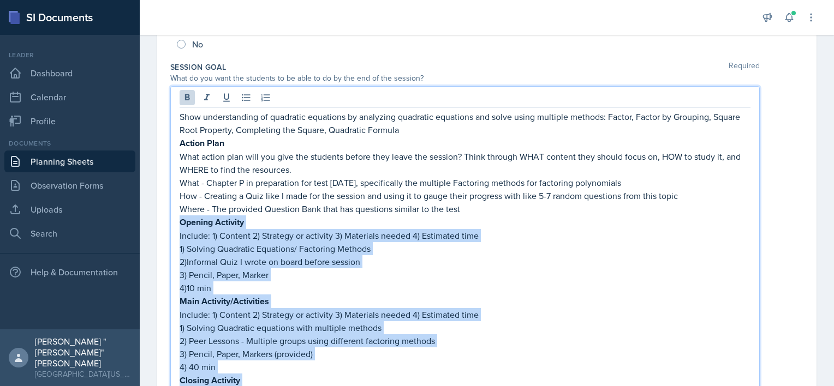
drag, startPoint x: 227, startPoint y: 254, endPoint x: 168, endPoint y: 224, distance: 66.4
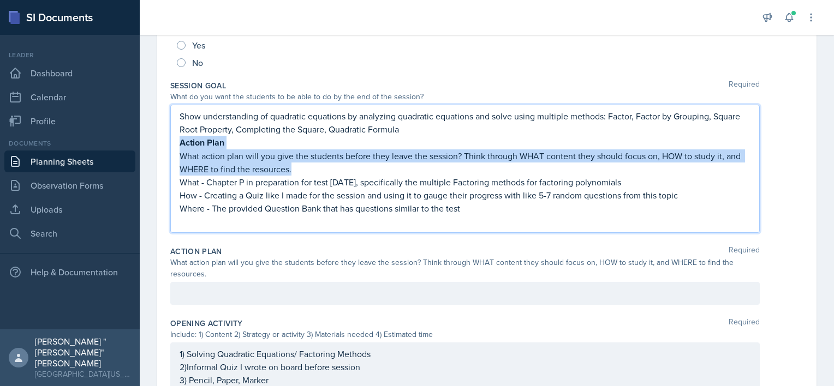
drag, startPoint x: 300, startPoint y: 165, endPoint x: 171, endPoint y: 138, distance: 131.0
click at [171, 138] on div "Show understanding of quadratic equations by analyzing quadratic equations and …" at bounding box center [464, 169] width 589 height 128
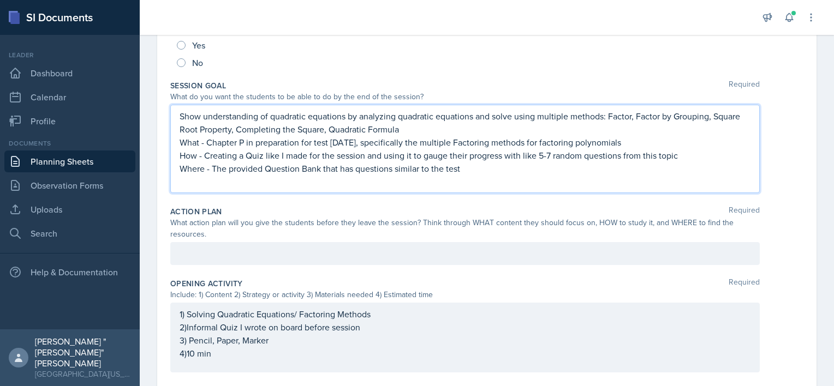
click at [183, 138] on p "What - Chapter P in preparation for test [DATE], specifically the multiple Fact…" at bounding box center [465, 142] width 571 height 13
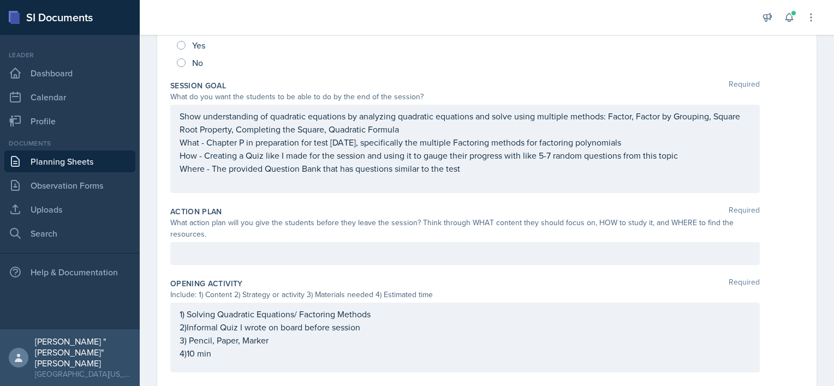
drag, startPoint x: 178, startPoint y: 140, endPoint x: 390, endPoint y: 168, distance: 213.7
click at [368, 168] on div "Show understanding of quadratic equations by analyzing quadratic equations and …" at bounding box center [464, 149] width 589 height 88
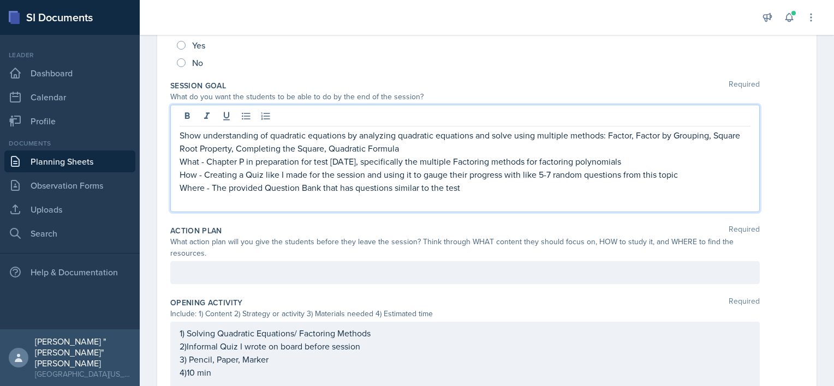
scroll to position [202, 0]
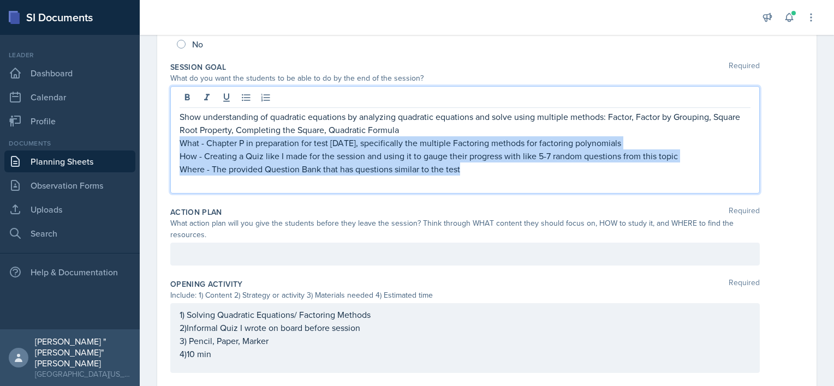
drag, startPoint x: 480, startPoint y: 171, endPoint x: 158, endPoint y: 142, distance: 323.4
click at [158, 142] on div "Date [DATE] [DATE] 31 1 2 3 4 5 6 7 8 9 10 11 12 13 14 15 16 17 18 19 20 21 22 …" at bounding box center [486, 297] width 659 height 826
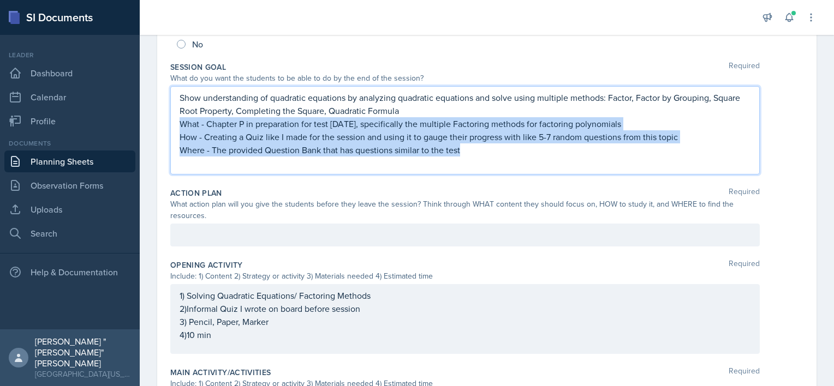
scroll to position [183, 0]
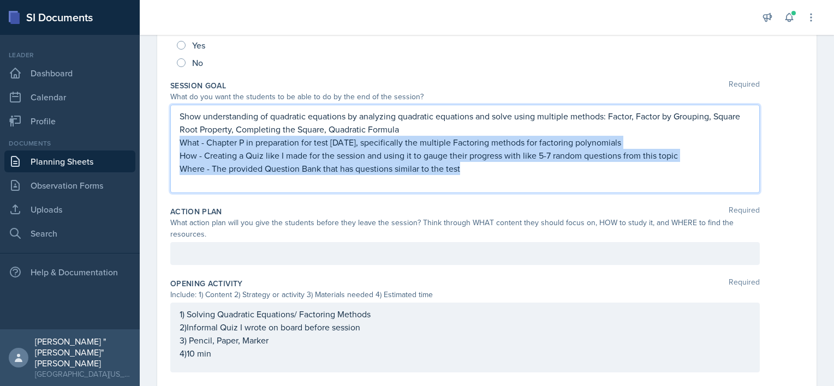
copy div "What - Chapter P in preparation for test [DATE], specifically the multiple Fact…"
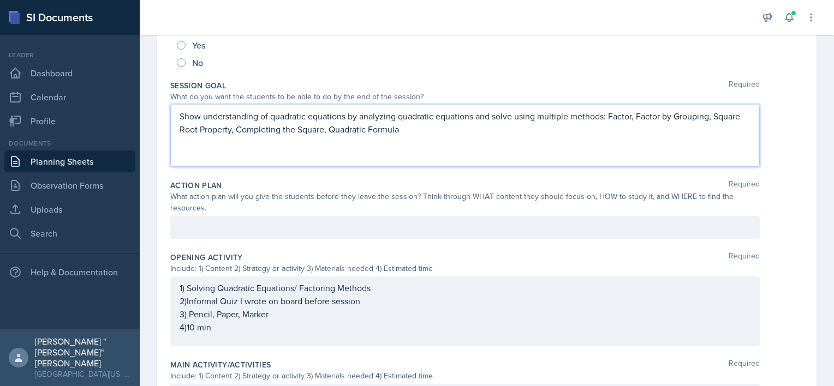
click at [225, 160] on p at bounding box center [465, 155] width 571 height 13
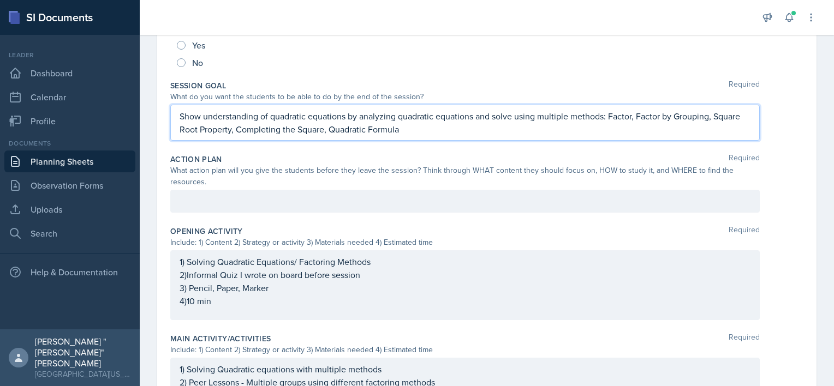
click at [261, 187] on div "What action plan will you give the students before they leave the session? Thin…" at bounding box center [464, 176] width 589 height 23
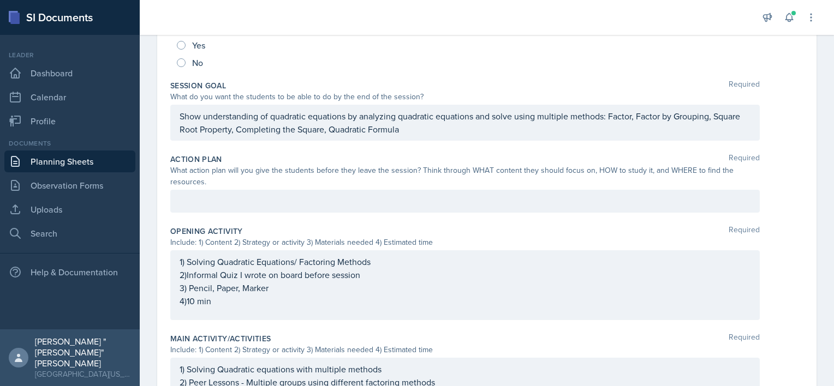
drag, startPoint x: 258, startPoint y: 199, endPoint x: 257, endPoint y: 207, distance: 8.8
click at [258, 200] on p at bounding box center [465, 201] width 571 height 13
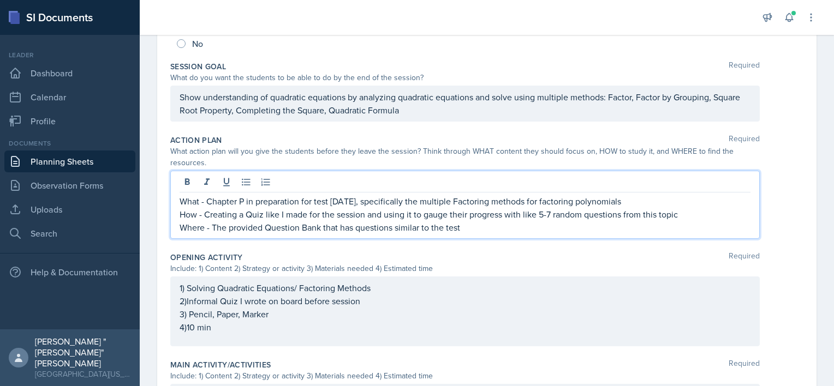
drag, startPoint x: 206, startPoint y: 199, endPoint x: 651, endPoint y: 188, distance: 445.0
click at [651, 188] on div "What - Chapter P in preparation for test [DATE], specifically the multiple Fact…" at bounding box center [464, 205] width 589 height 68
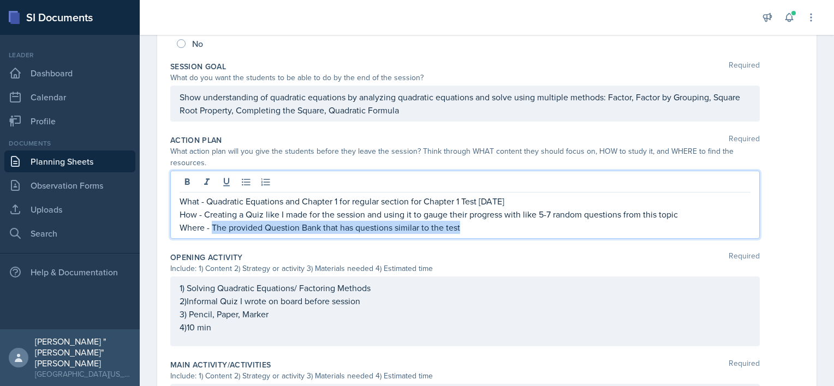
drag, startPoint x: 469, startPoint y: 228, endPoint x: 212, endPoint y: 236, distance: 257.8
click at [212, 236] on div "What - Quadratic Equations and Chapter 1 for regular section for Chapter 1 Test…" at bounding box center [464, 205] width 589 height 68
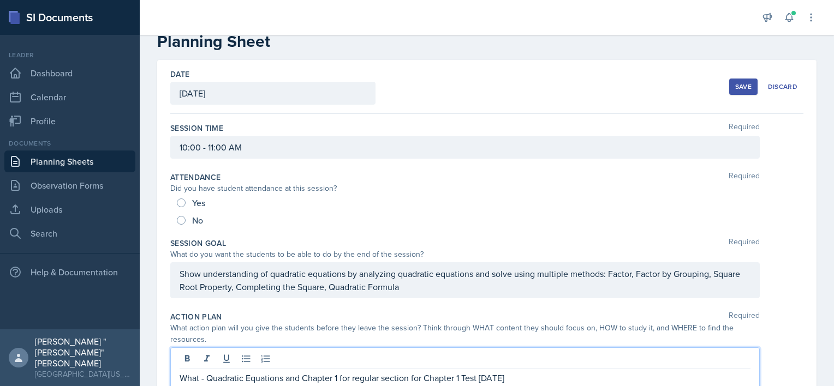
scroll to position [0, 0]
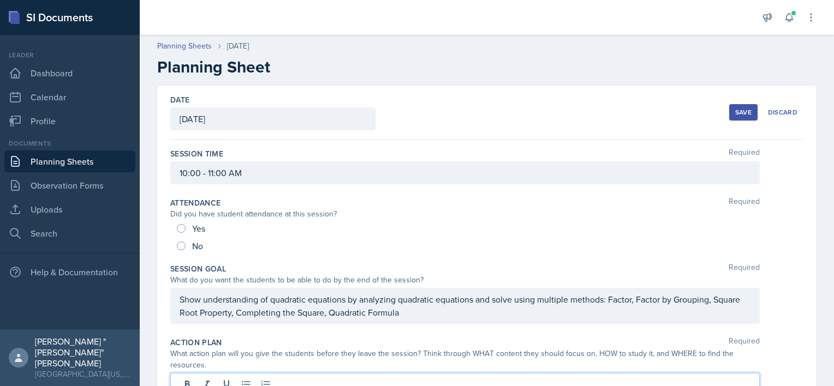
click at [735, 112] on div "Save" at bounding box center [743, 112] width 16 height 9
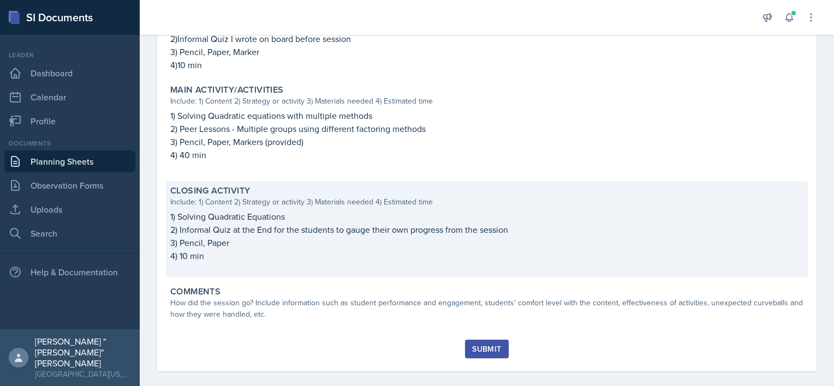
scroll to position [414, 0]
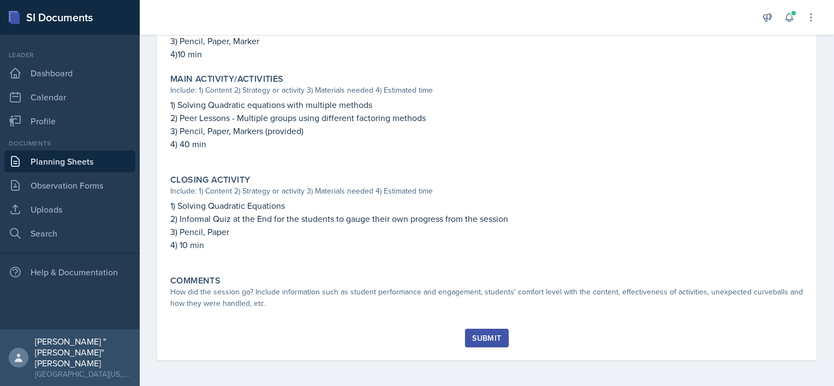
click at [28, 155] on link "Planning Sheets" at bounding box center [69, 162] width 131 height 22
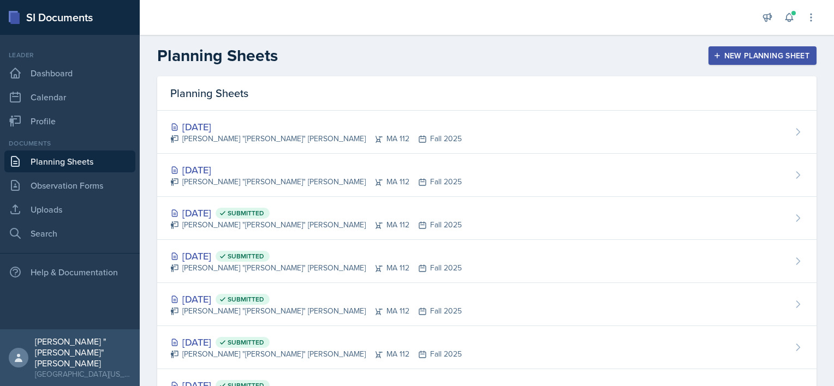
click at [732, 51] on div "New Planning Sheet" at bounding box center [763, 55] width 94 height 9
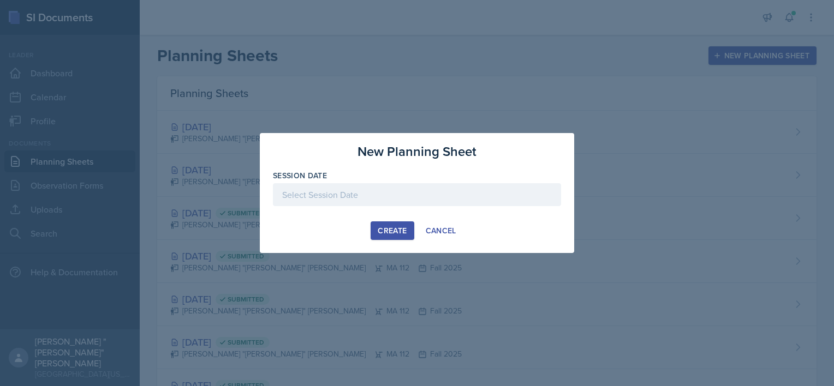
click at [371, 194] on div at bounding box center [417, 194] width 288 height 23
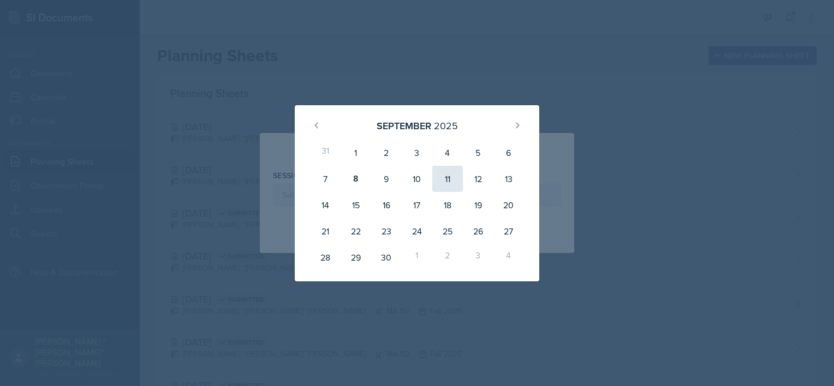
click at [458, 177] on div "11" at bounding box center [447, 179] width 31 height 26
type input "[DATE]"
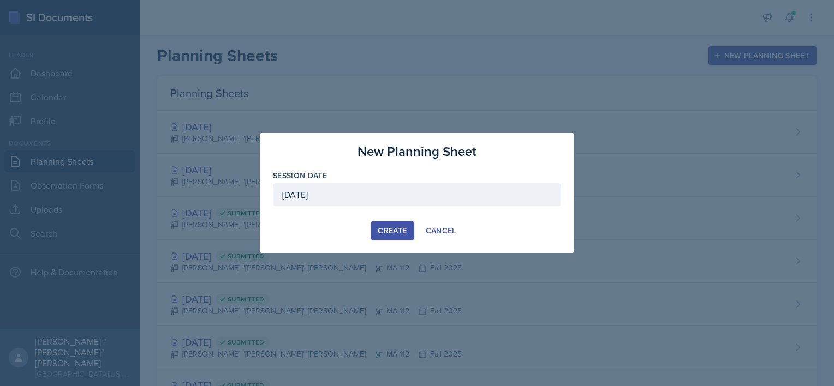
click at [380, 228] on div "Create" at bounding box center [392, 231] width 29 height 9
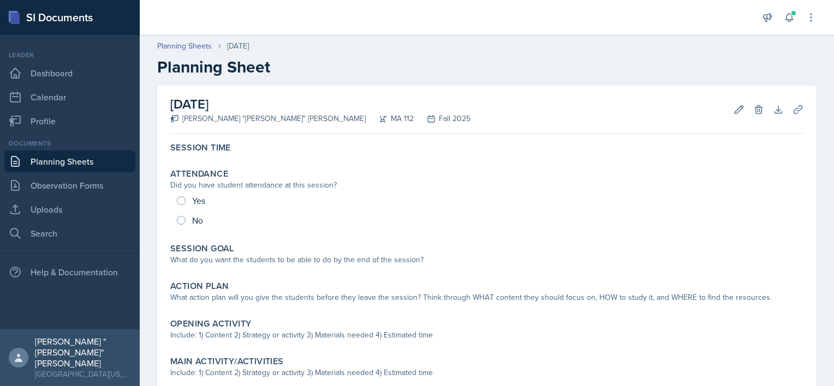
click at [64, 159] on link "Planning Sheets" at bounding box center [69, 162] width 131 height 22
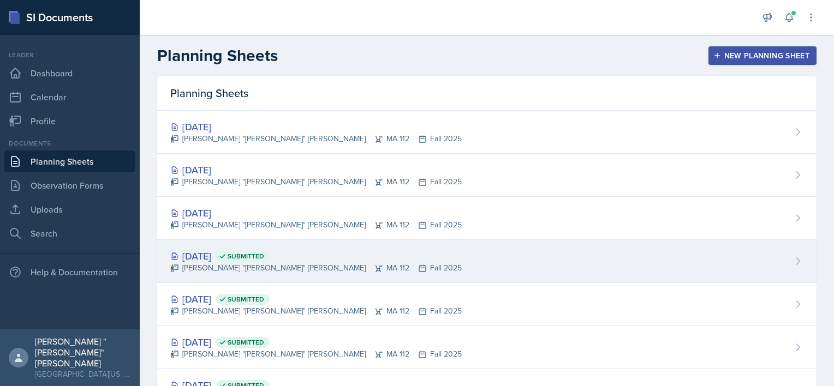
click at [225, 261] on div "[DATE] Submitted" at bounding box center [315, 256] width 291 height 15
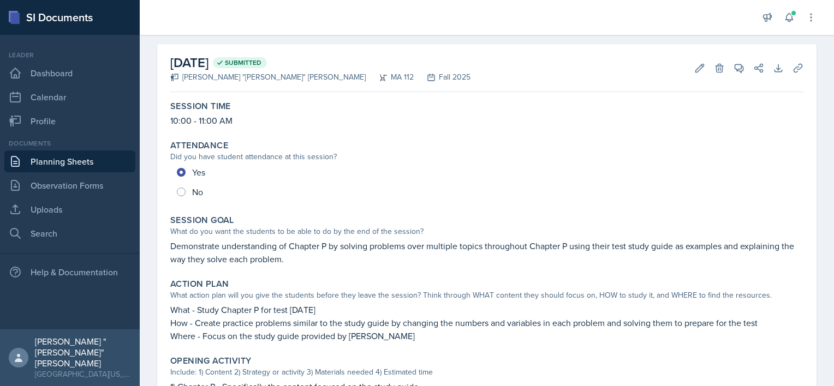
scroll to position [55, 0]
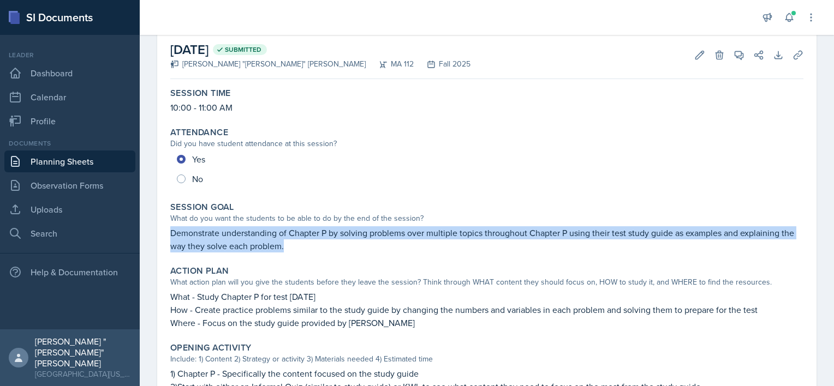
drag, startPoint x: 301, startPoint y: 243, endPoint x: 155, endPoint y: 230, distance: 146.9
drag, startPoint x: 155, startPoint y: 230, endPoint x: 168, endPoint y: 234, distance: 13.6
click at [168, 234] on div "Session Goal What do you want the students to be able to do by the end of the s…" at bounding box center [487, 227] width 642 height 59
click at [172, 231] on p "Demonstrate understanding of Chapter P by solving problems over multiple topics…" at bounding box center [486, 240] width 633 height 26
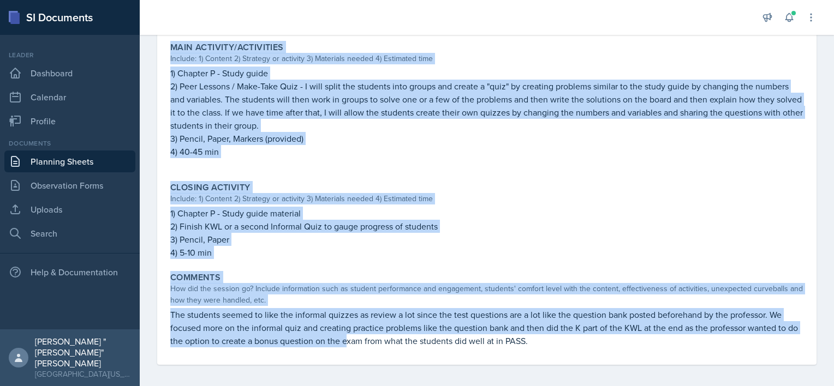
scroll to position [450, 0]
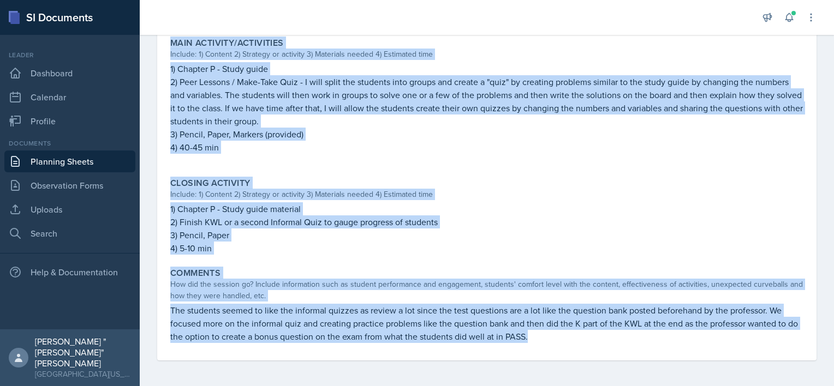
drag, startPoint x: 171, startPoint y: 125, endPoint x: 586, endPoint y: 359, distance: 476.3
click at [586, 359] on div "Session Time 10:00 - 11:00 AM Attendance Did you have student attendance at thi…" at bounding box center [486, 24] width 633 height 672
click at [589, 356] on div "Session Time 10:00 - 11:00 AM Attendance Did you have student attendance at thi…" at bounding box center [486, 24] width 633 height 672
click at [49, 160] on link "Planning Sheets" at bounding box center [69, 162] width 131 height 22
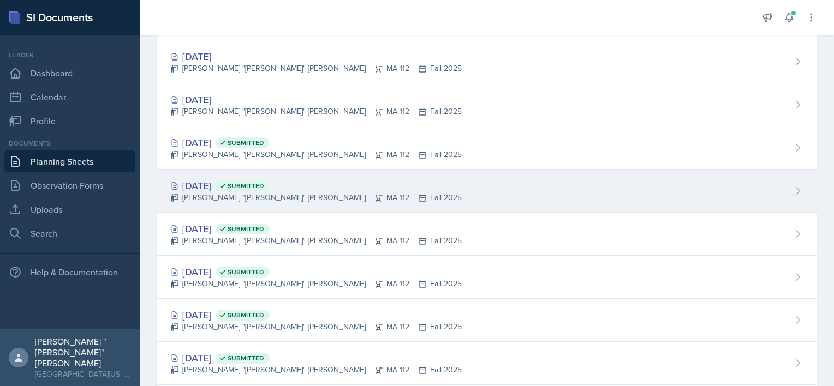
scroll to position [16, 0]
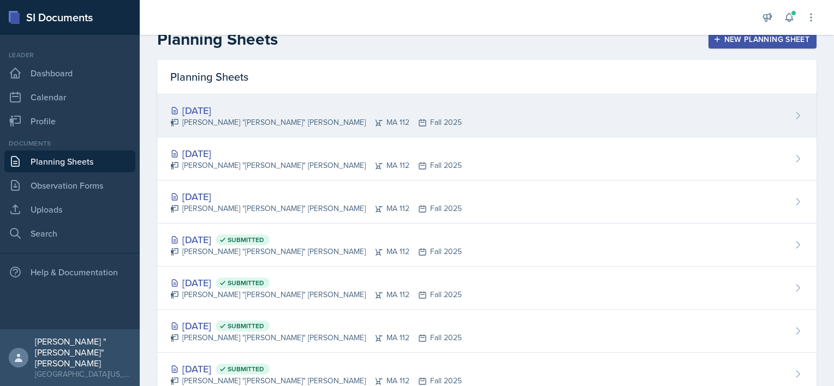
click at [260, 124] on div "[PERSON_NAME] "[PERSON_NAME]" [PERSON_NAME] MA 112 Fall 2025" at bounding box center [315, 122] width 291 height 11
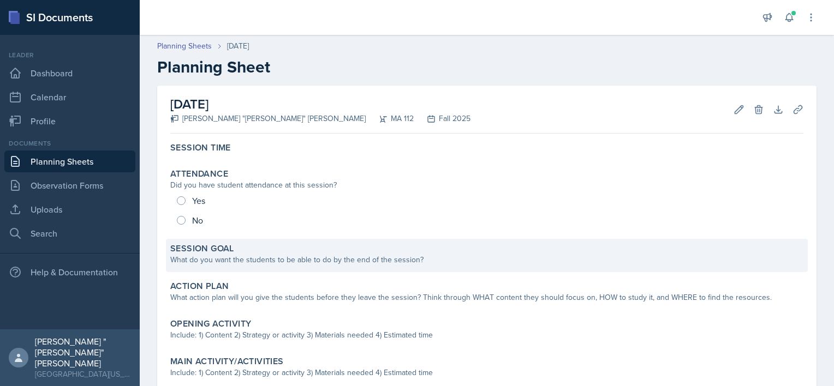
click at [231, 258] on div "What do you want the students to be able to do by the end of the session?" at bounding box center [486, 259] width 633 height 11
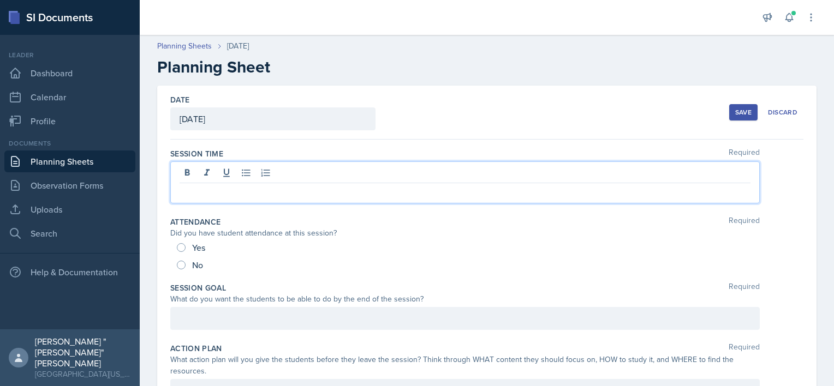
click at [225, 176] on div at bounding box center [464, 183] width 589 height 42
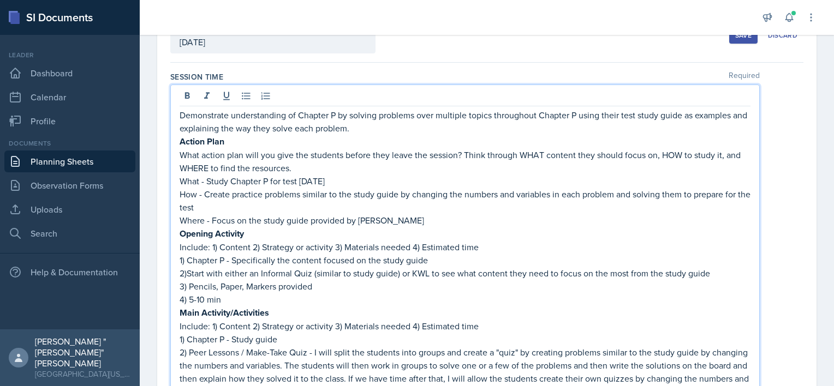
scroll to position [13, 0]
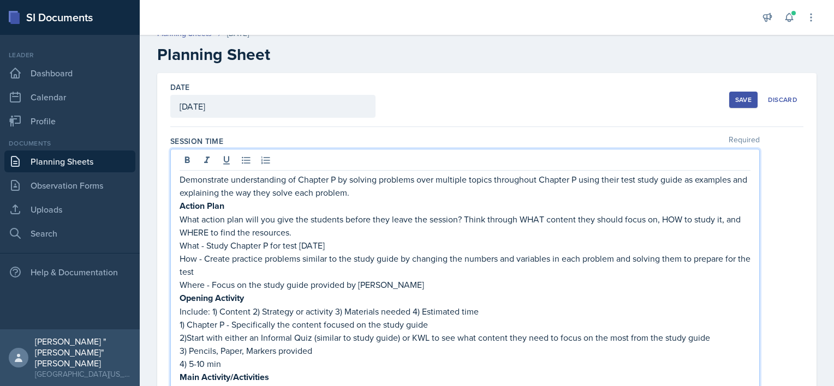
click at [338, 179] on p "Demonstrate understanding of Chapter P by solving problems over multiple topics…" at bounding box center [465, 186] width 571 height 26
click at [574, 177] on p "Demonstrate understanding of Chapter 1 by solving problems over multiple topics…" at bounding box center [465, 186] width 571 height 26
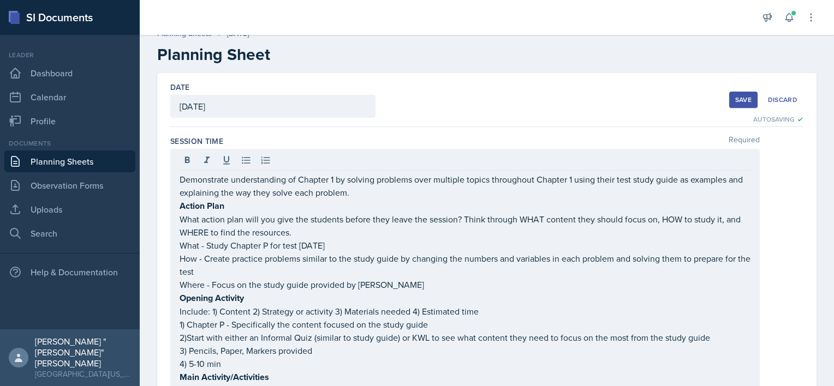
drag, startPoint x: 175, startPoint y: 177, endPoint x: 246, endPoint y: 224, distance: 85.5
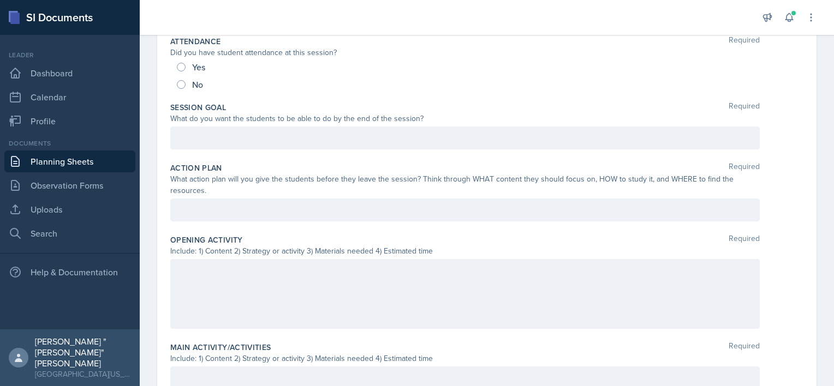
scroll to position [532, 0]
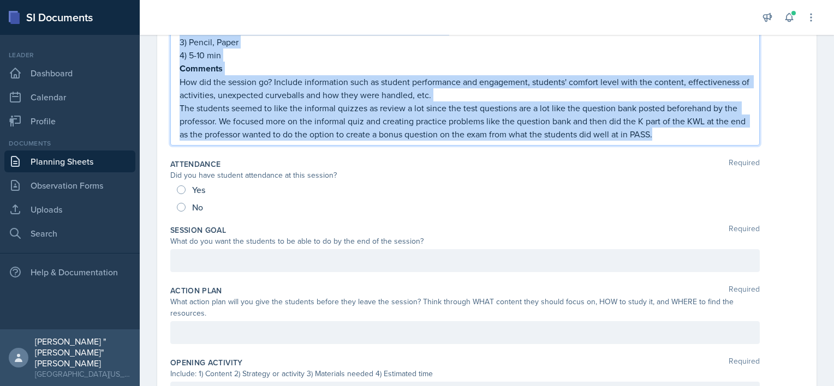
drag, startPoint x: 179, startPoint y: 180, endPoint x: 717, endPoint y: 153, distance: 538.8
click at [717, 153] on div "Session Time Required Demonstrate understanding of Chapter 1 by solving problem…" at bounding box center [486, 193] width 633 height 1170
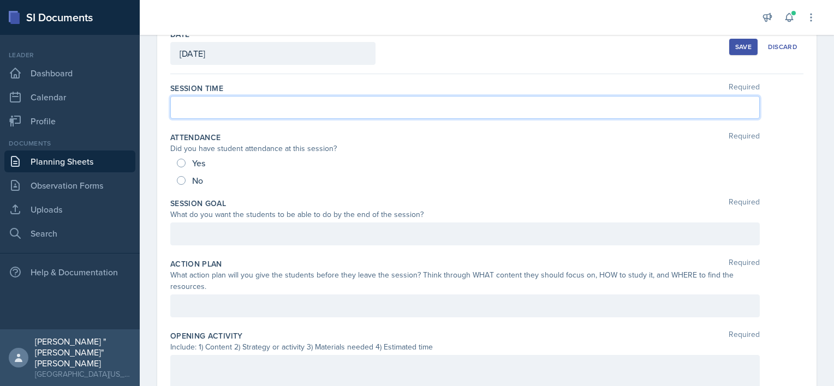
scroll to position [0, 0]
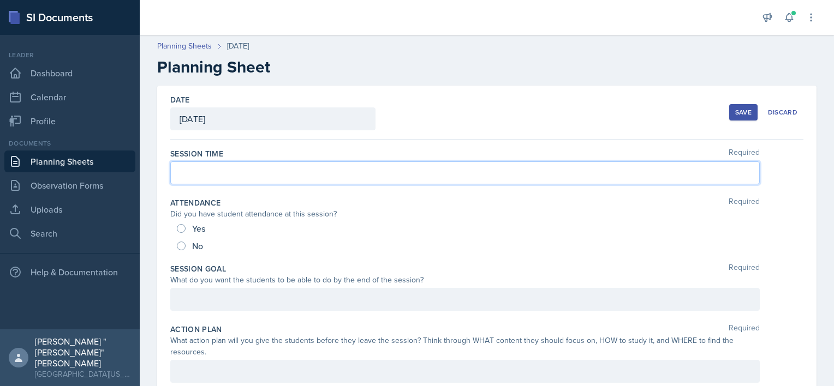
click at [330, 283] on div "What do you want the students to be able to do by the end of the session?" at bounding box center [464, 280] width 589 height 11
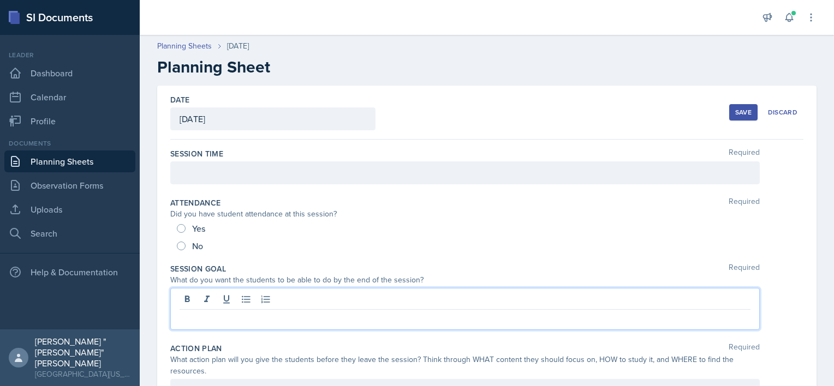
click at [311, 298] on div at bounding box center [464, 309] width 589 height 42
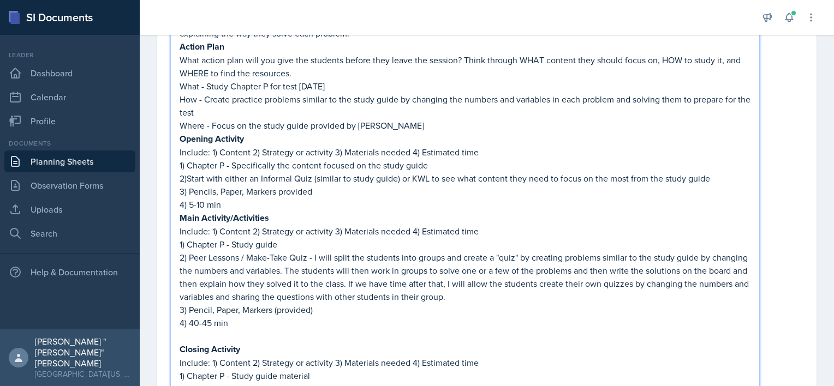
scroll to position [139, 0]
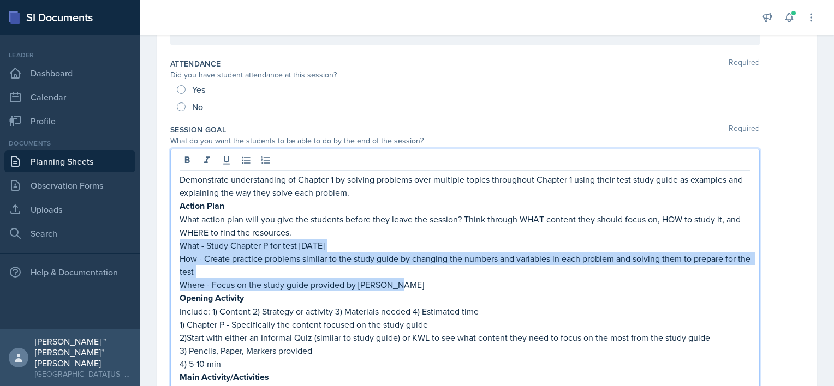
drag, startPoint x: 180, startPoint y: 245, endPoint x: 418, endPoint y: 285, distance: 240.8
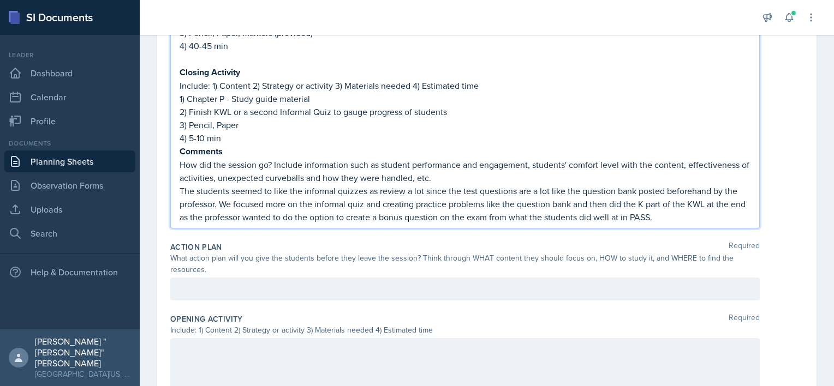
click at [290, 283] on p at bounding box center [465, 289] width 571 height 13
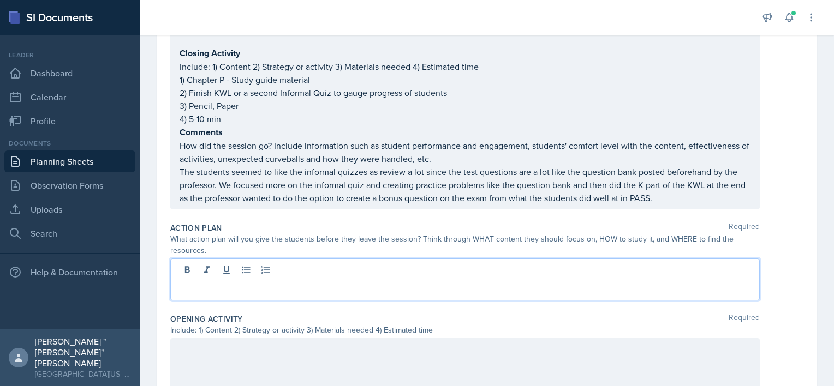
paste div
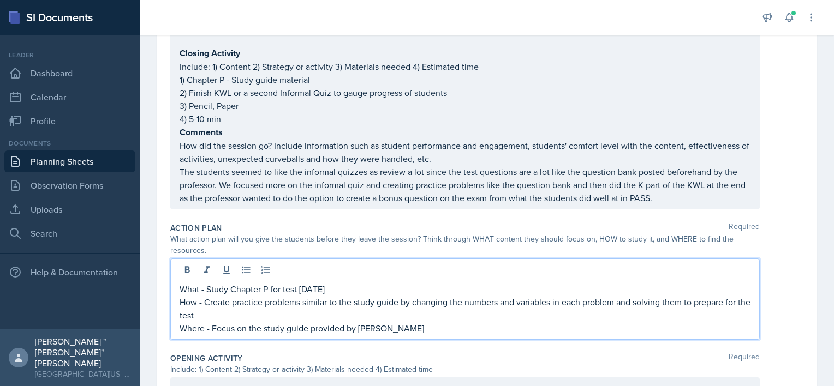
click at [267, 284] on p "What - Study Chapter P for test [DATE]" at bounding box center [465, 289] width 571 height 13
click at [335, 287] on p "What - Study Chapter 1 for test [DATE]" at bounding box center [465, 289] width 571 height 13
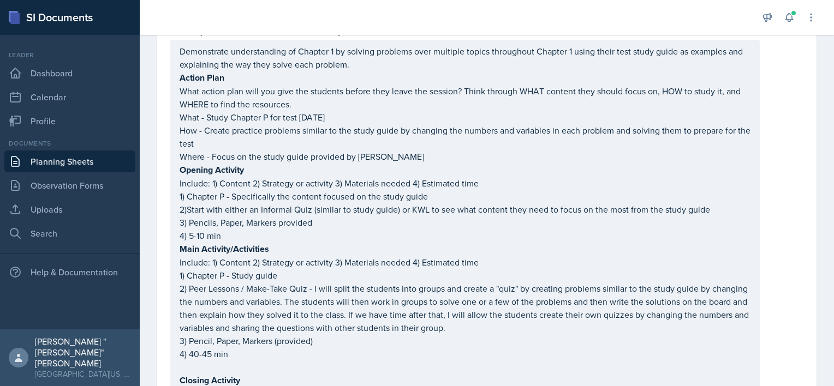
scroll to position [267, 0]
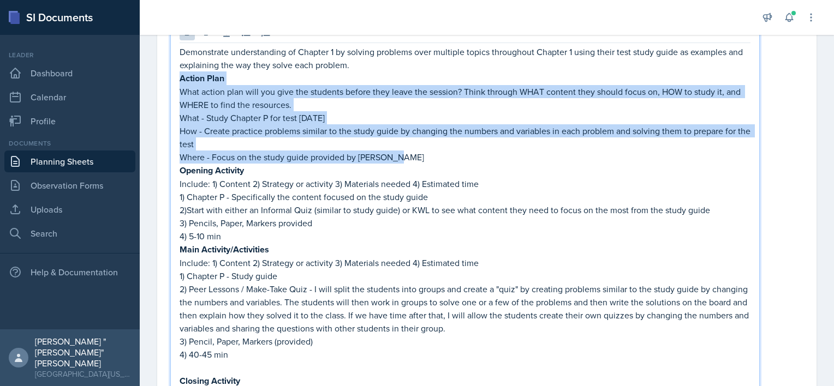
drag, startPoint x: 400, startPoint y: 156, endPoint x: 157, endPoint y: 76, distance: 255.8
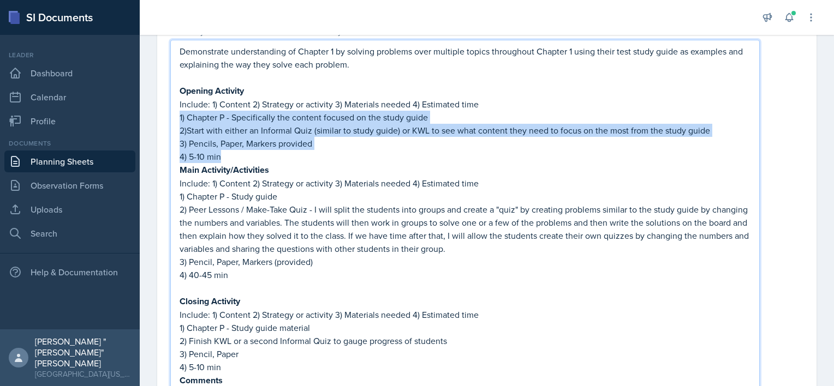
drag, startPoint x: 228, startPoint y: 157, endPoint x: 177, endPoint y: 110, distance: 69.5
click at [177, 110] on div "Demonstrate understanding of Chapter 1 by solving problems over multiple topics…" at bounding box center [464, 249] width 589 height 418
click at [234, 154] on p "4) 5-10 min" at bounding box center [465, 156] width 571 height 13
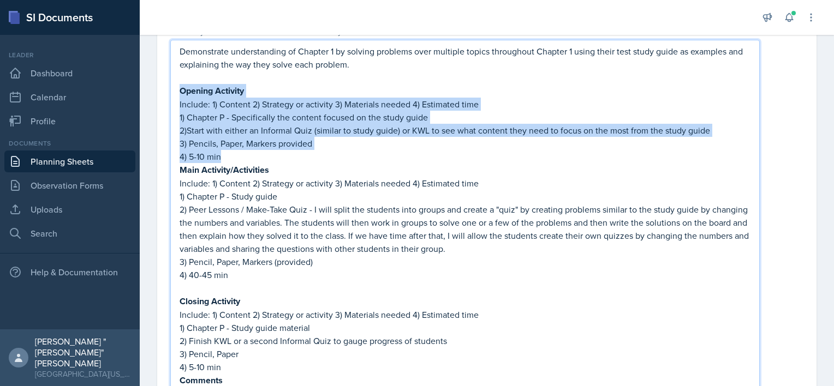
drag, startPoint x: 234, startPoint y: 154, endPoint x: 169, endPoint y: 90, distance: 91.1
click at [174, 91] on div "Demonstrate understanding of Chapter 1 by solving problems over multiple topics…" at bounding box center [464, 249] width 589 height 418
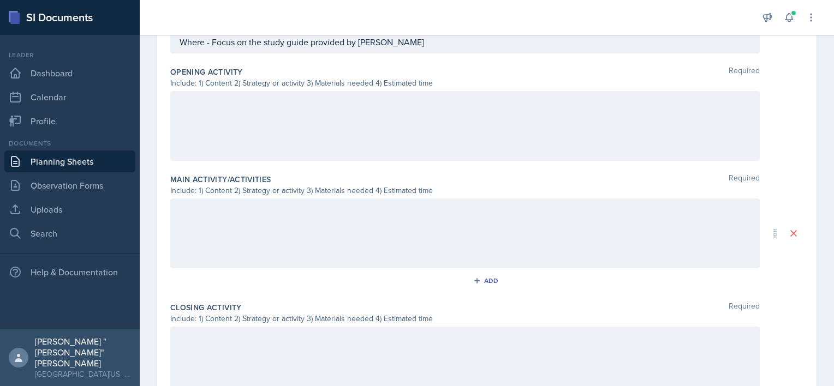
click at [275, 126] on div at bounding box center [464, 126] width 589 height 70
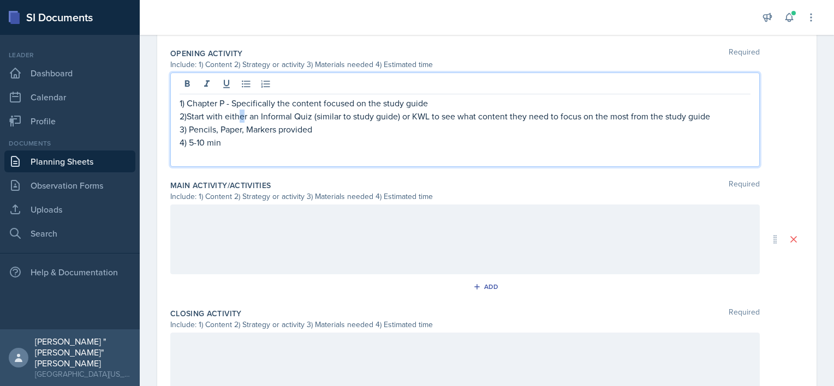
drag, startPoint x: 243, startPoint y: 114, endPoint x: 236, endPoint y: 116, distance: 7.4
click at [236, 116] on p "2)Start with either an Informal Quiz (similar to study guide) or KWL to see wha…" at bounding box center [465, 116] width 571 height 13
click at [245, 114] on p "2)Start with either an Informal Quiz (similar to study guide) or KWL to see wha…" at bounding box center [465, 116] width 571 height 13
drag, startPoint x: 245, startPoint y: 114, endPoint x: 236, endPoint y: 114, distance: 9.3
click at [236, 114] on p "2)Start with either an Informal Quiz (similar to study guide) or KWL to see wha…" at bounding box center [465, 116] width 571 height 13
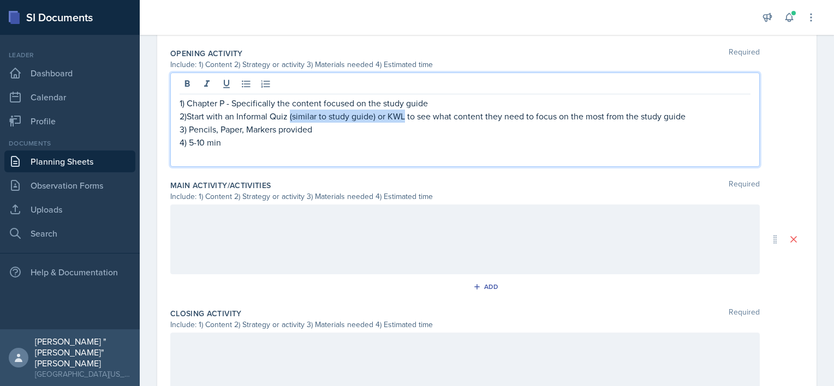
drag, startPoint x: 289, startPoint y: 115, endPoint x: 402, endPoint y: 110, distance: 113.6
click at [402, 110] on p "2)Start with an Informal Quiz (similar to study guide) or KWL to see what conte…" at bounding box center [465, 116] width 571 height 13
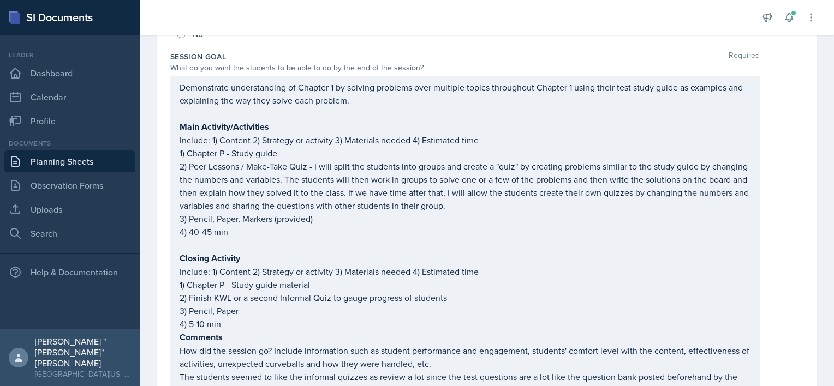
scroll to position [231, 0]
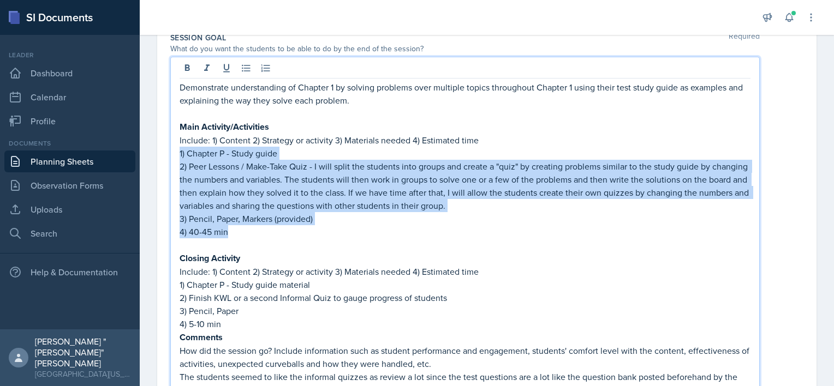
drag, startPoint x: 231, startPoint y: 232, endPoint x: 178, endPoint y: 154, distance: 94.3
click at [178, 154] on div "Demonstrate understanding of Chapter 1 by solving problems over multiple topics…" at bounding box center [464, 236] width 589 height 358
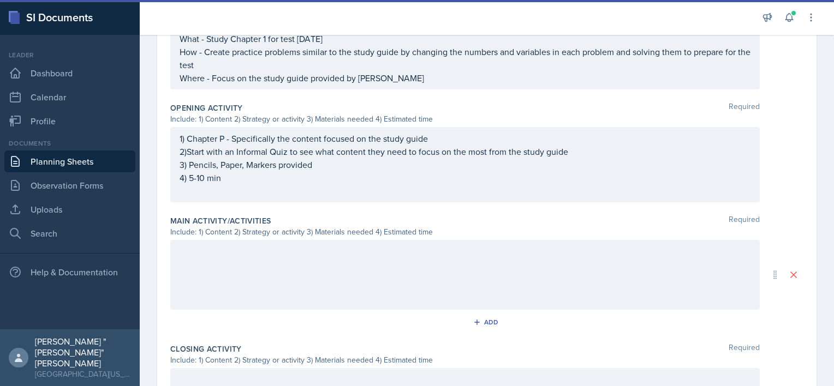
click at [231, 267] on div at bounding box center [464, 275] width 589 height 70
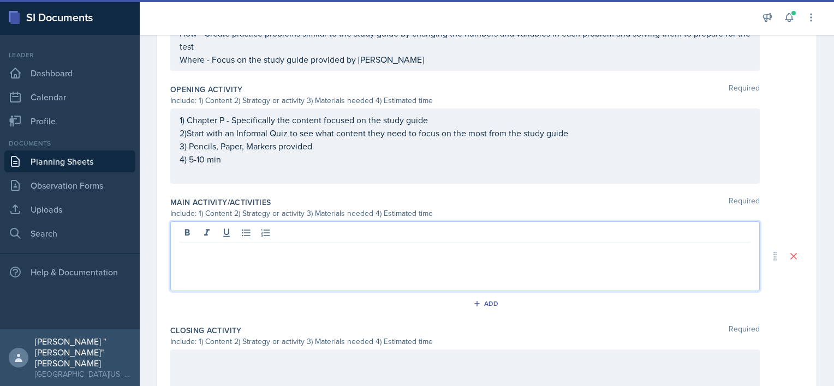
paste div
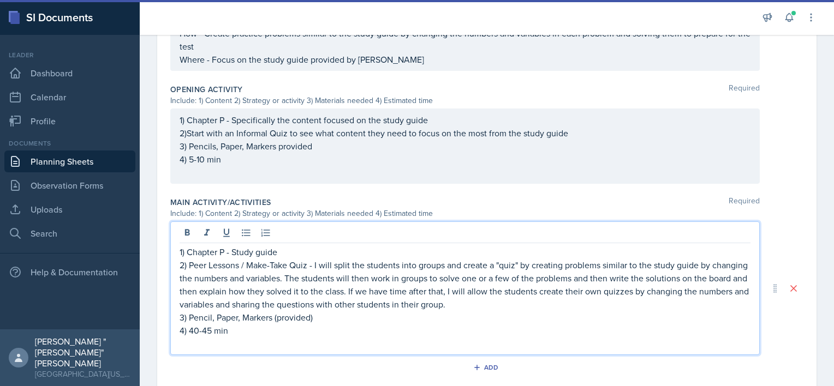
click at [223, 248] on p "1) Chapter P - Study guide" at bounding box center [465, 252] width 571 height 13
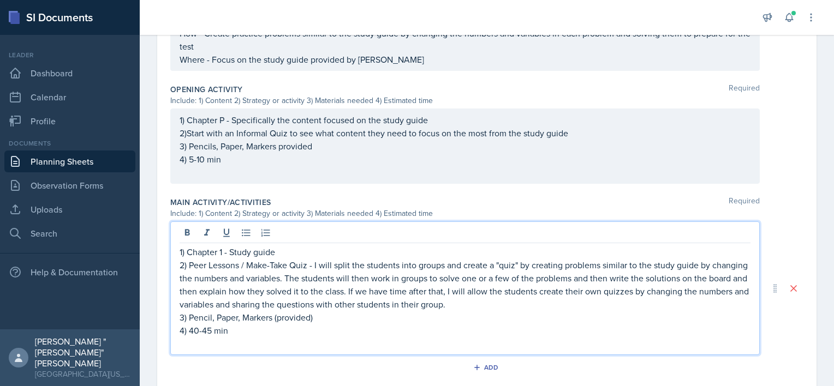
drag, startPoint x: 525, startPoint y: 314, endPoint x: 504, endPoint y: 310, distance: 21.2
click at [504, 311] on p "3) Pencil, Paper, Markers (provided)" at bounding box center [465, 317] width 571 height 13
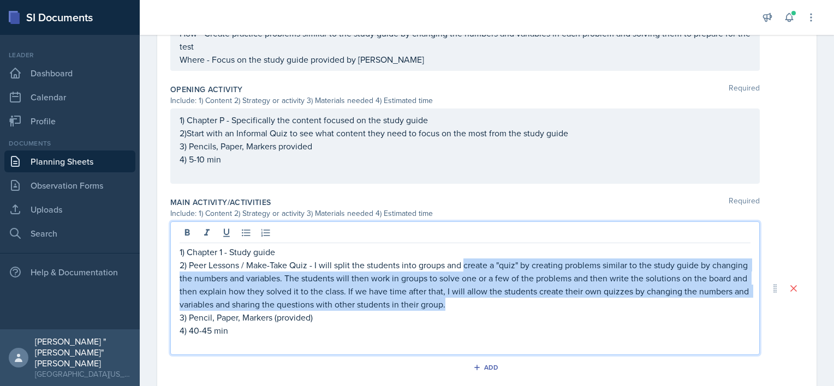
drag, startPoint x: 528, startPoint y: 303, endPoint x: 465, endPoint y: 264, distance: 74.5
click at [465, 264] on p "2) Peer Lessons / Make-Take Quiz - I will split the students into groups and cr…" at bounding box center [465, 285] width 571 height 52
click at [504, 294] on p "2) Peer Lessons / Make-Take Quiz - I will split the students into groups and cr…" at bounding box center [465, 285] width 571 height 52
drag, startPoint x: 509, startPoint y: 282, endPoint x: 516, endPoint y: 287, distance: 8.5
click at [511, 283] on p "2) Peer Lessons / Make-Take Quiz - I will split the students into groups and cr…" at bounding box center [465, 285] width 571 height 52
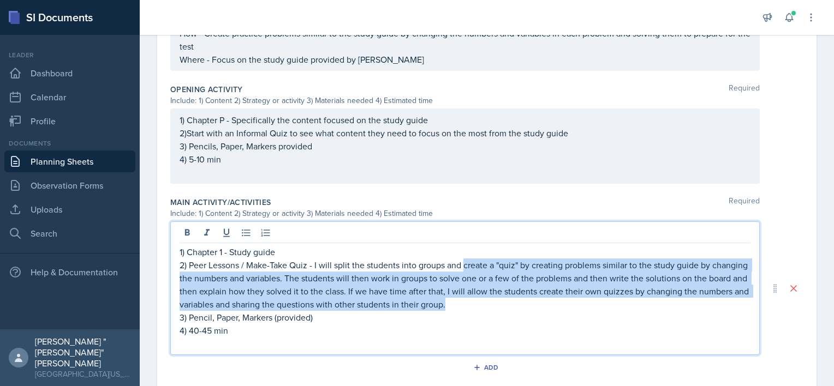
click at [519, 288] on p "2) Peer Lessons / Make-Take Quiz - I will split the students into groups and cr…" at bounding box center [465, 285] width 571 height 52
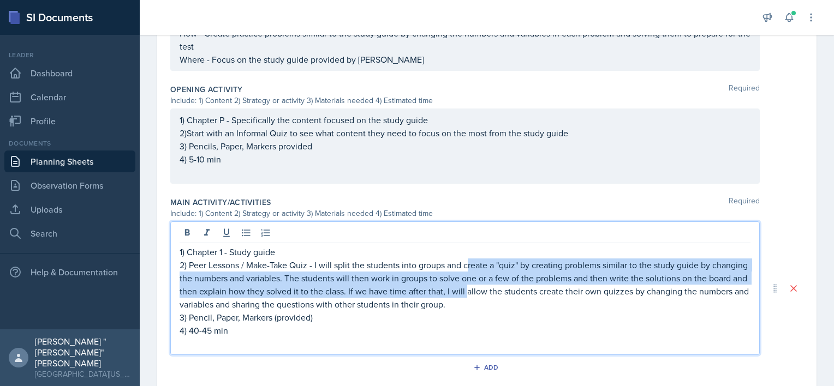
drag, startPoint x: 522, startPoint y: 290, endPoint x: 469, endPoint y: 260, distance: 60.9
click at [469, 260] on p "2) Peer Lessons / Make-Take Quiz - I will split the students into groups and cr…" at bounding box center [465, 285] width 571 height 52
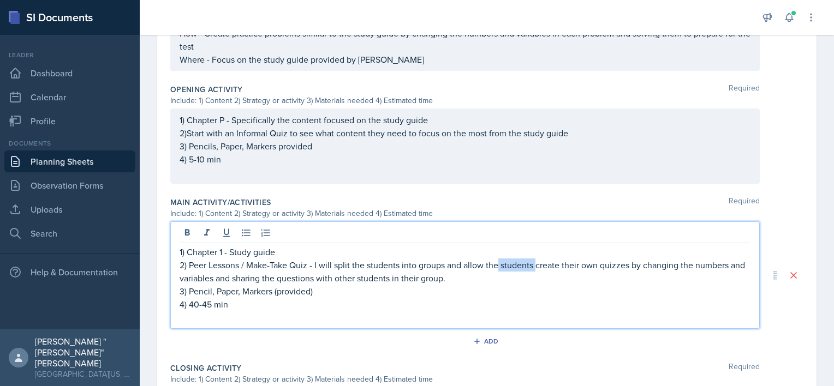
drag, startPoint x: 535, startPoint y: 261, endPoint x: 497, endPoint y: 256, distance: 38.6
click at [497, 259] on p "2) Peer Lessons / Make-Take Quiz - I will split the students into groups and al…" at bounding box center [465, 272] width 571 height 26
click at [491, 273] on p "2) Peer Lessons / Make-Take Quiz - I will split the students into groups and al…" at bounding box center [465, 272] width 571 height 26
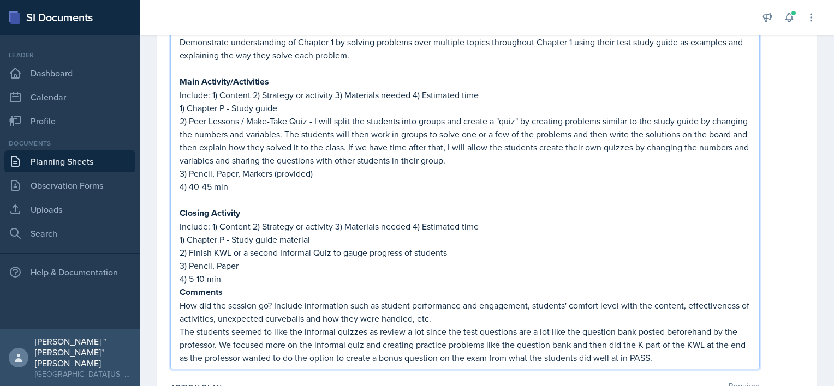
scroll to position [295, 0]
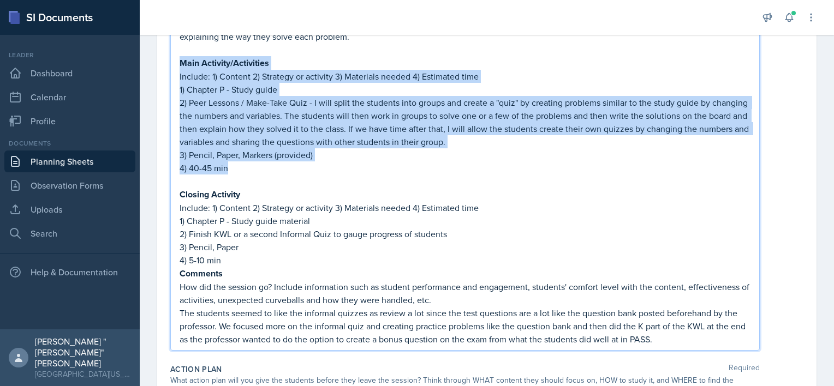
drag, startPoint x: 249, startPoint y: 166, endPoint x: 177, endPoint y: 64, distance: 125.7
click at [177, 64] on div "Demonstrate understanding of Chapter 1 by solving problems over multiple topics…" at bounding box center [464, 172] width 589 height 358
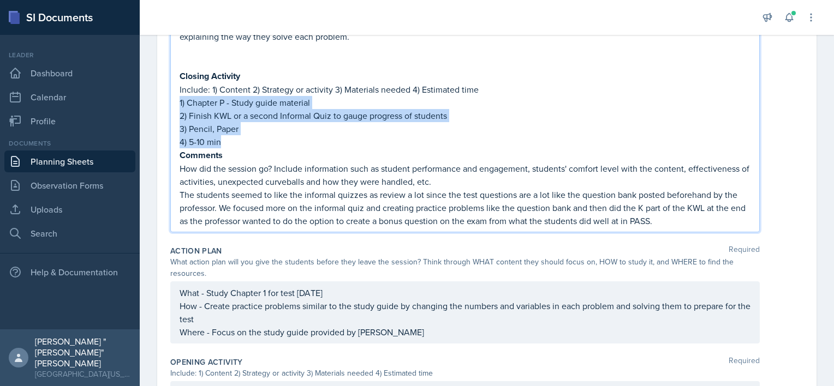
drag, startPoint x: 236, startPoint y: 142, endPoint x: 177, endPoint y: 97, distance: 74.3
click at [177, 97] on div "Demonstrate understanding of Chapter 1 by solving problems over multiple topics…" at bounding box center [464, 113] width 589 height 240
click at [231, 139] on p "4) 5-10 min" at bounding box center [465, 141] width 571 height 13
click at [227, 144] on p "4) 5-10 min" at bounding box center [465, 141] width 571 height 13
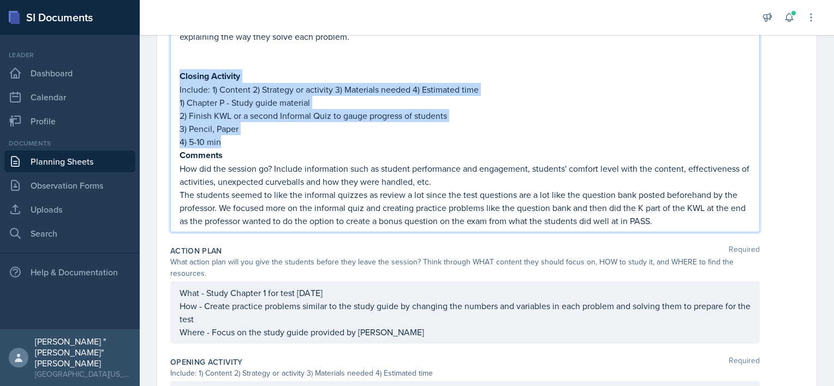
drag, startPoint x: 221, startPoint y: 144, endPoint x: 177, endPoint y: 74, distance: 82.9
click at [177, 74] on div "Demonstrate understanding of Chapter 1 by solving problems over multiple topics…" at bounding box center [464, 113] width 589 height 240
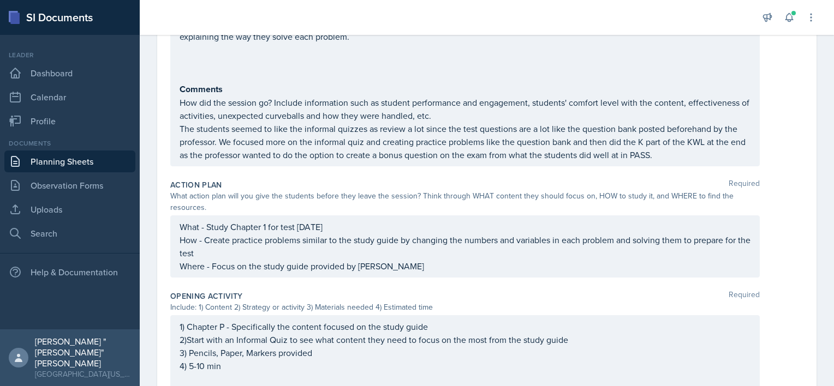
drag, startPoint x: 177, startPoint y: 86, endPoint x: 744, endPoint y: 131, distance: 568.9
click at [744, 131] on div "Demonstrate understanding of Chapter 1 by solving problems over multiple topics…" at bounding box center [464, 80] width 589 height 174
drag, startPoint x: 744, startPoint y: 131, endPoint x: 682, endPoint y: 158, distance: 67.2
click at [683, 161] on div "Demonstrate understanding of Chapter 1 by solving problems over multiple topics…" at bounding box center [464, 80] width 589 height 174
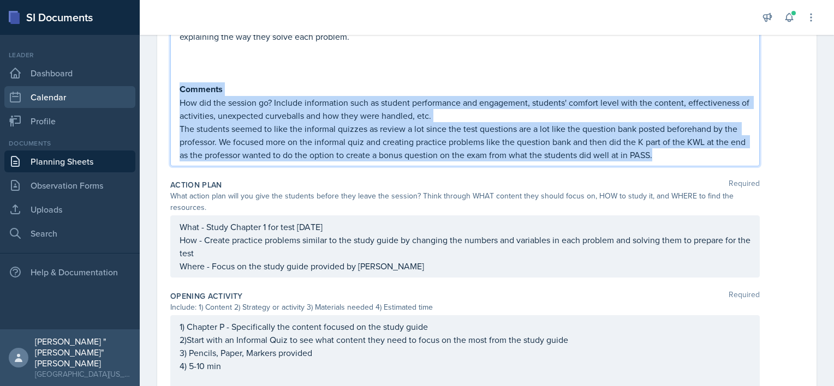
drag, startPoint x: 678, startPoint y: 152, endPoint x: 123, endPoint y: 86, distance: 558.9
click at [123, 86] on div "SI Documents Leader Dashboard Calendar Profile Documents Planning Sheets Observ…" at bounding box center [417, 193] width 834 height 386
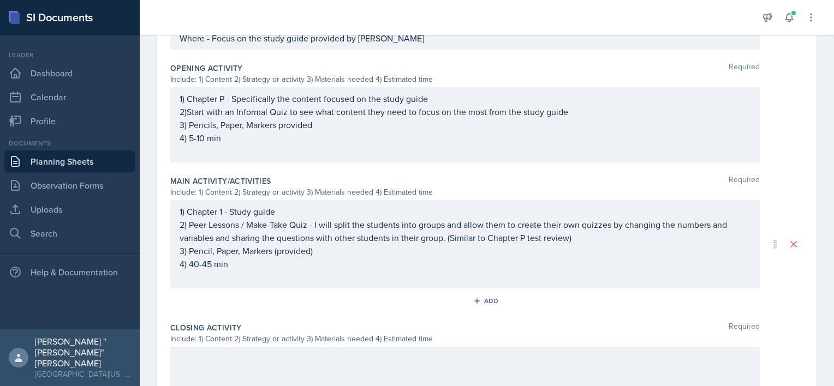
scroll to position [531, 0]
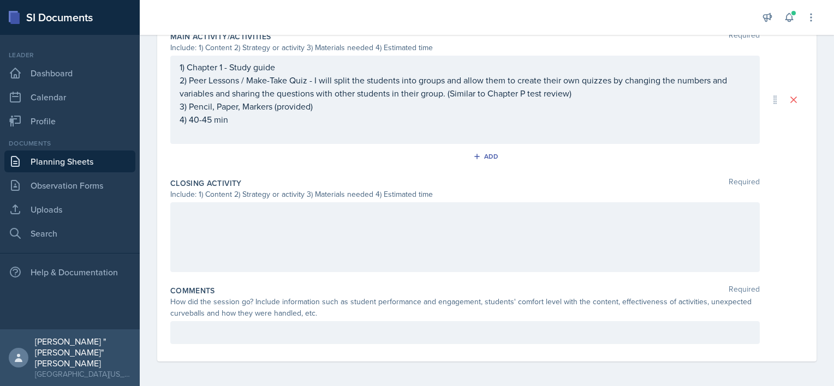
click at [293, 238] on div at bounding box center [464, 237] width 589 height 70
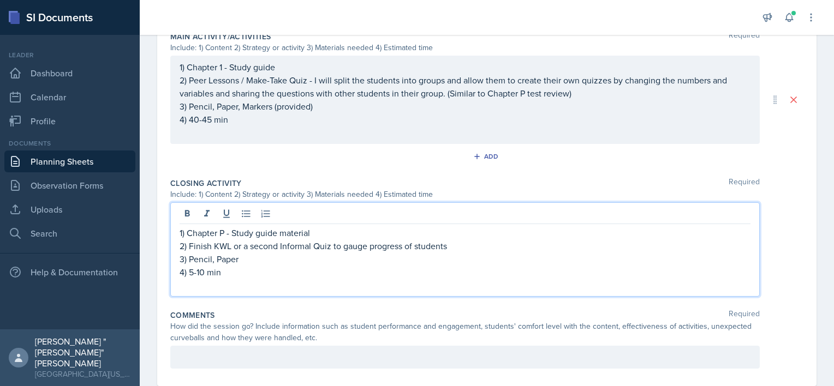
scroll to position [550, 0]
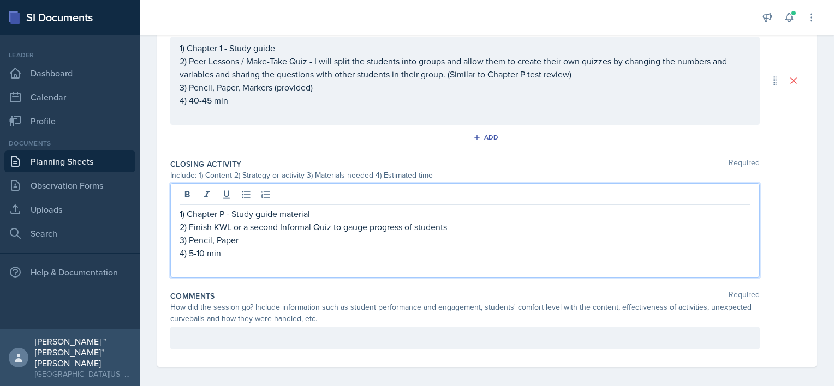
click at [232, 269] on p at bounding box center [465, 266] width 571 height 13
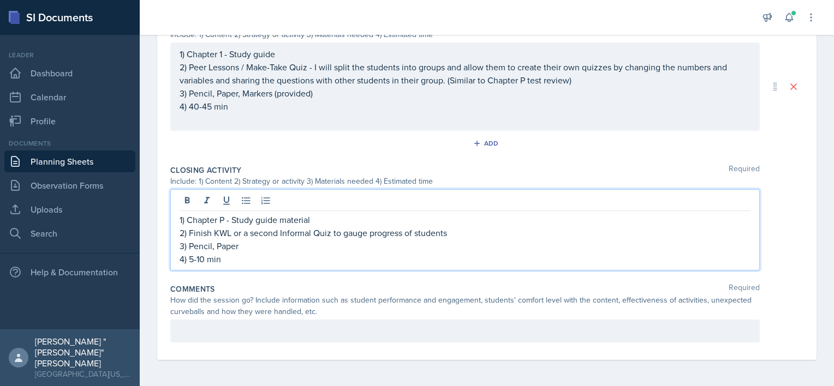
scroll to position [541, 0]
click at [249, 236] on p "2) Finish KWL or a second Informal Quiz to gauge progress of students" at bounding box center [465, 235] width 571 height 13
drag, startPoint x: 249, startPoint y: 236, endPoint x: 192, endPoint y: 232, distance: 56.9
click at [192, 232] on p "2) Finish KWL or a second Informal Quiz to gauge progress of students" at bounding box center [465, 235] width 571 height 13
click at [420, 232] on p "2) A second Informal Quiz to gauge progress of students" at bounding box center [465, 235] width 571 height 13
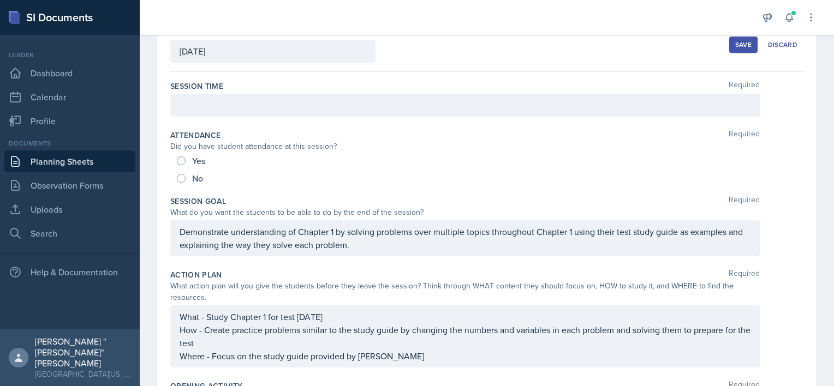
scroll to position [58, 0]
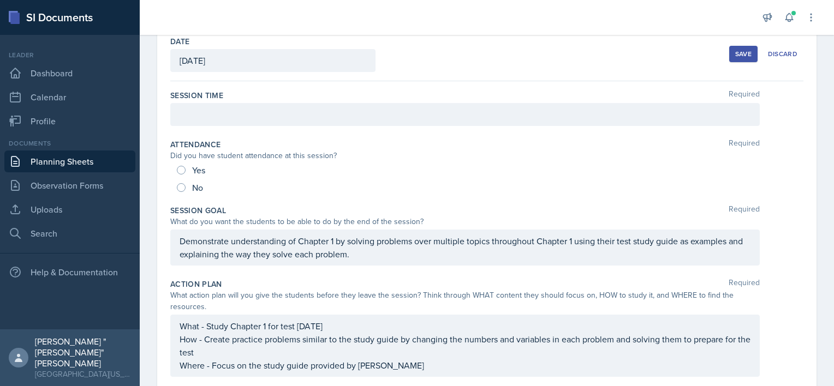
click at [293, 118] on p at bounding box center [465, 114] width 571 height 13
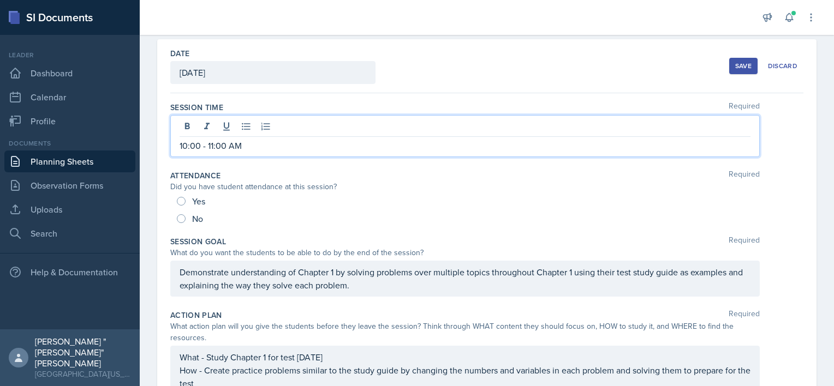
scroll to position [0, 0]
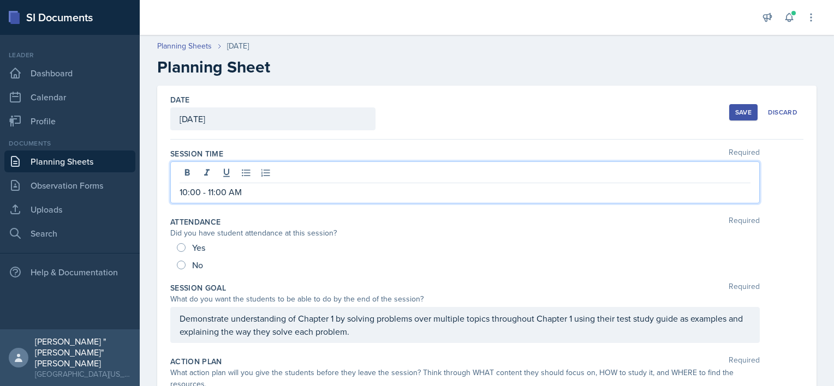
click at [749, 110] on button "Save" at bounding box center [743, 112] width 28 height 16
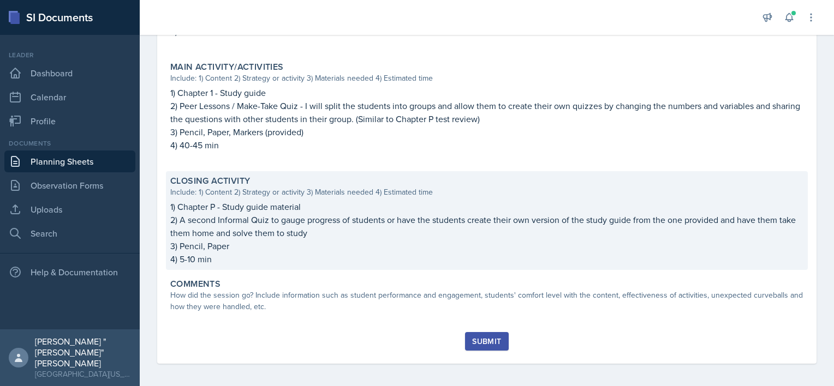
scroll to position [440, 0]
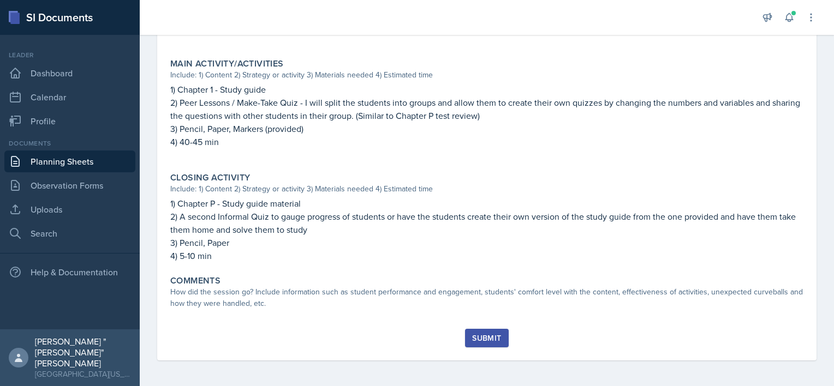
click at [43, 165] on link "Planning Sheets" at bounding box center [69, 162] width 131 height 22
